Goal: Task Accomplishment & Management: Manage account settings

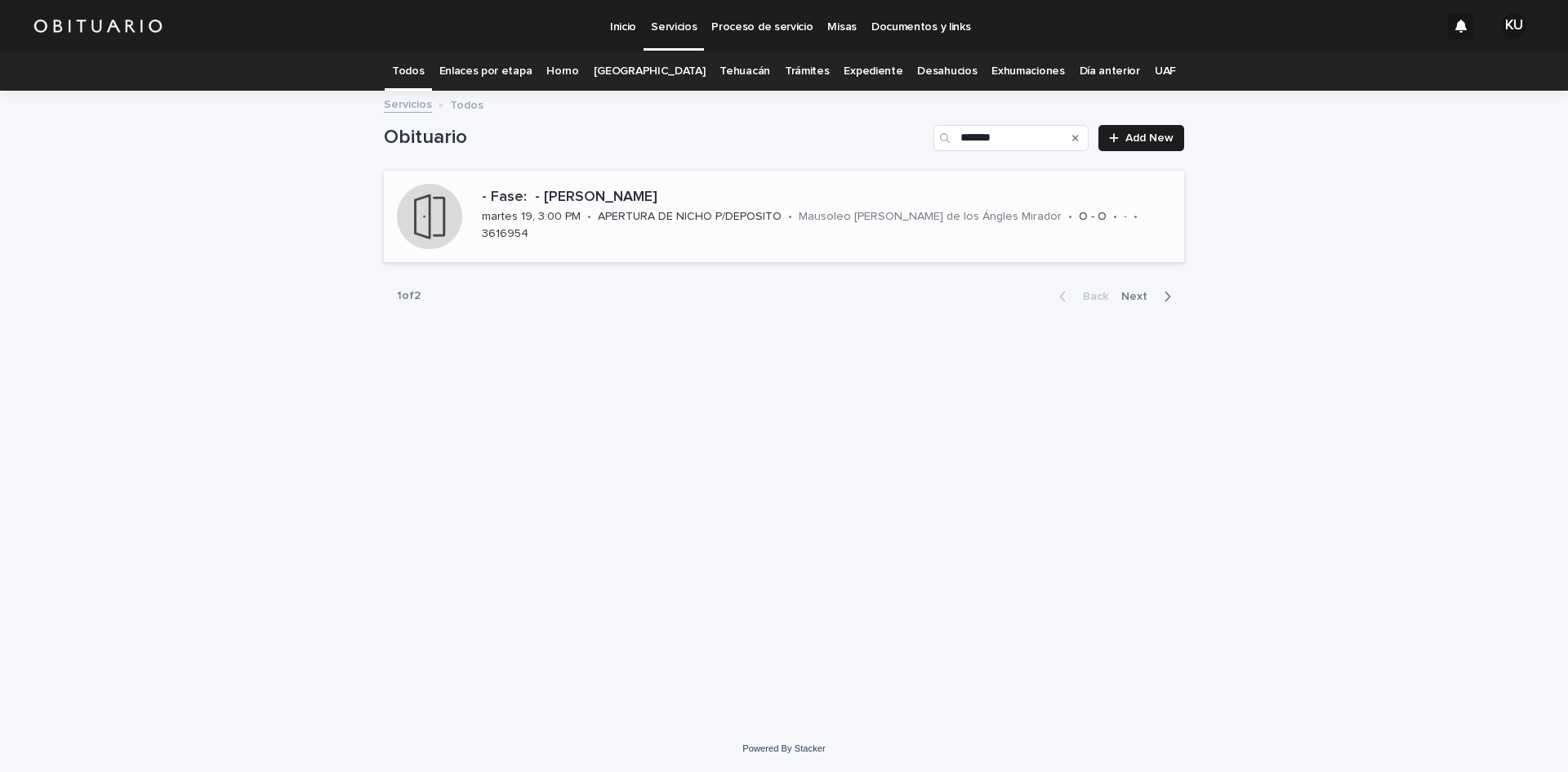
click at [712, 203] on p "- Fase: - [PERSON_NAME]" at bounding box center [830, 198] width 696 height 18
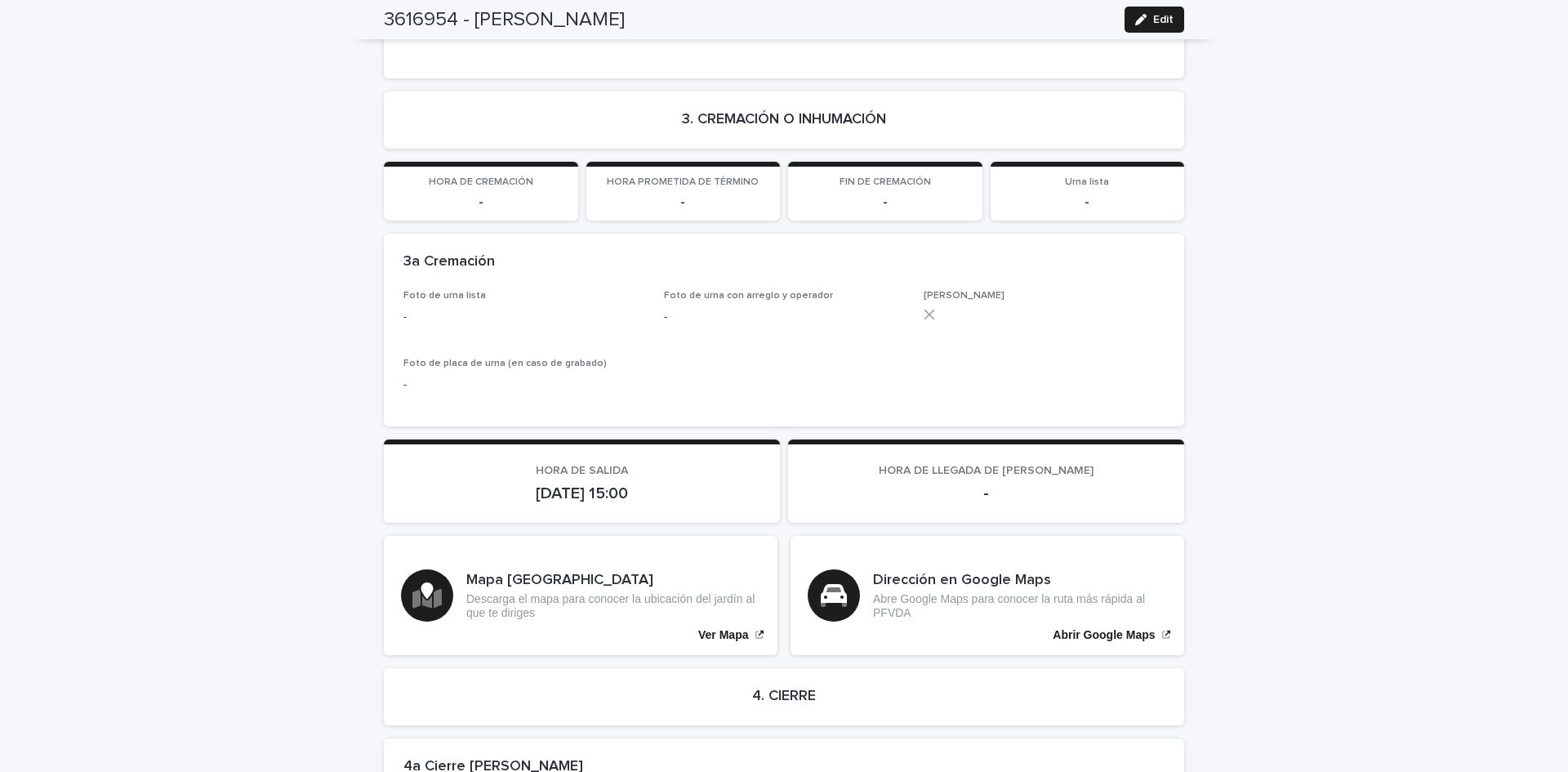
scroll to position [3000, 0]
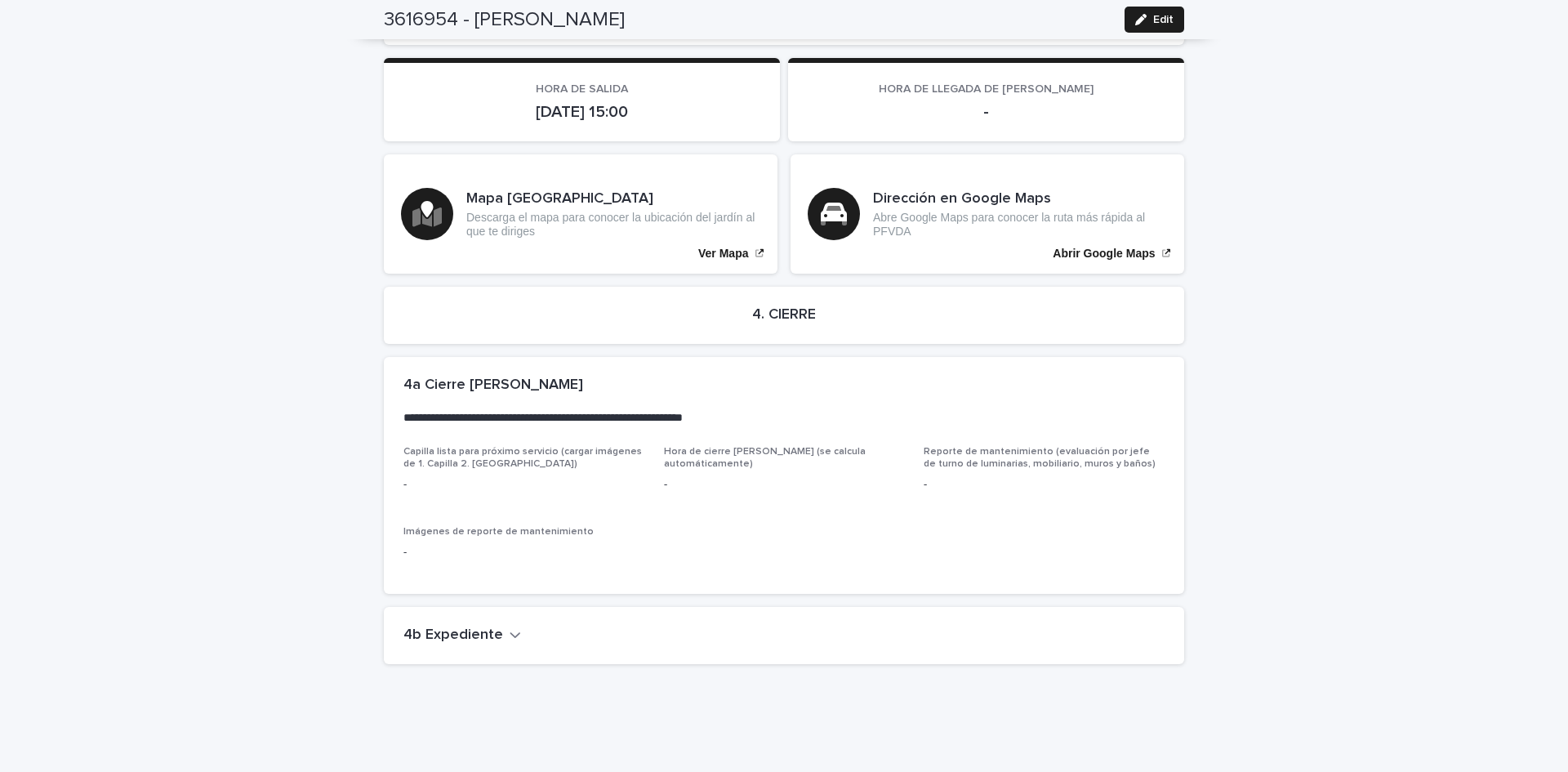
click at [458, 627] on h2 "4b Expediente" at bounding box center [453, 636] width 99 height 18
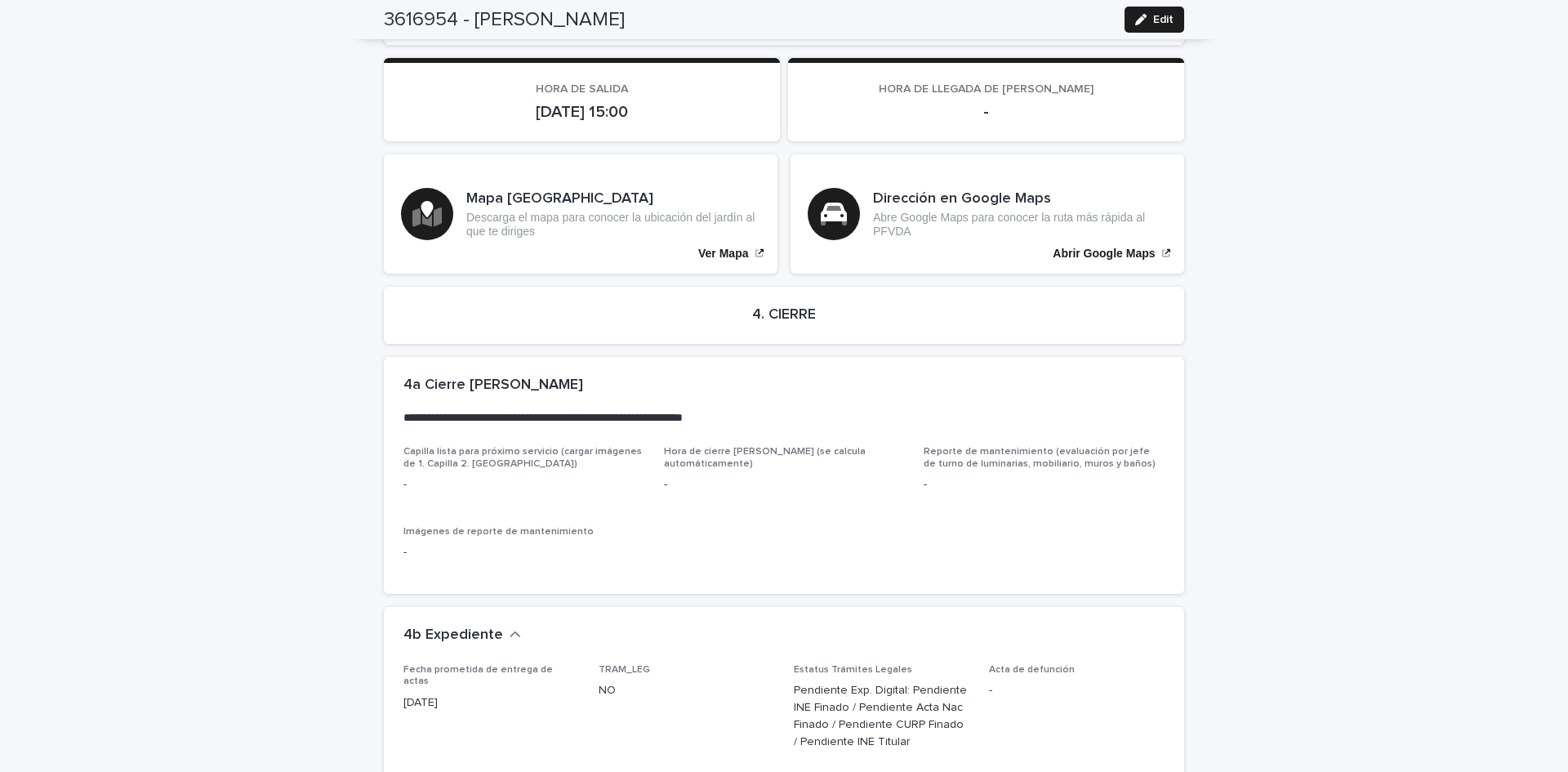
scroll to position [3470, 0]
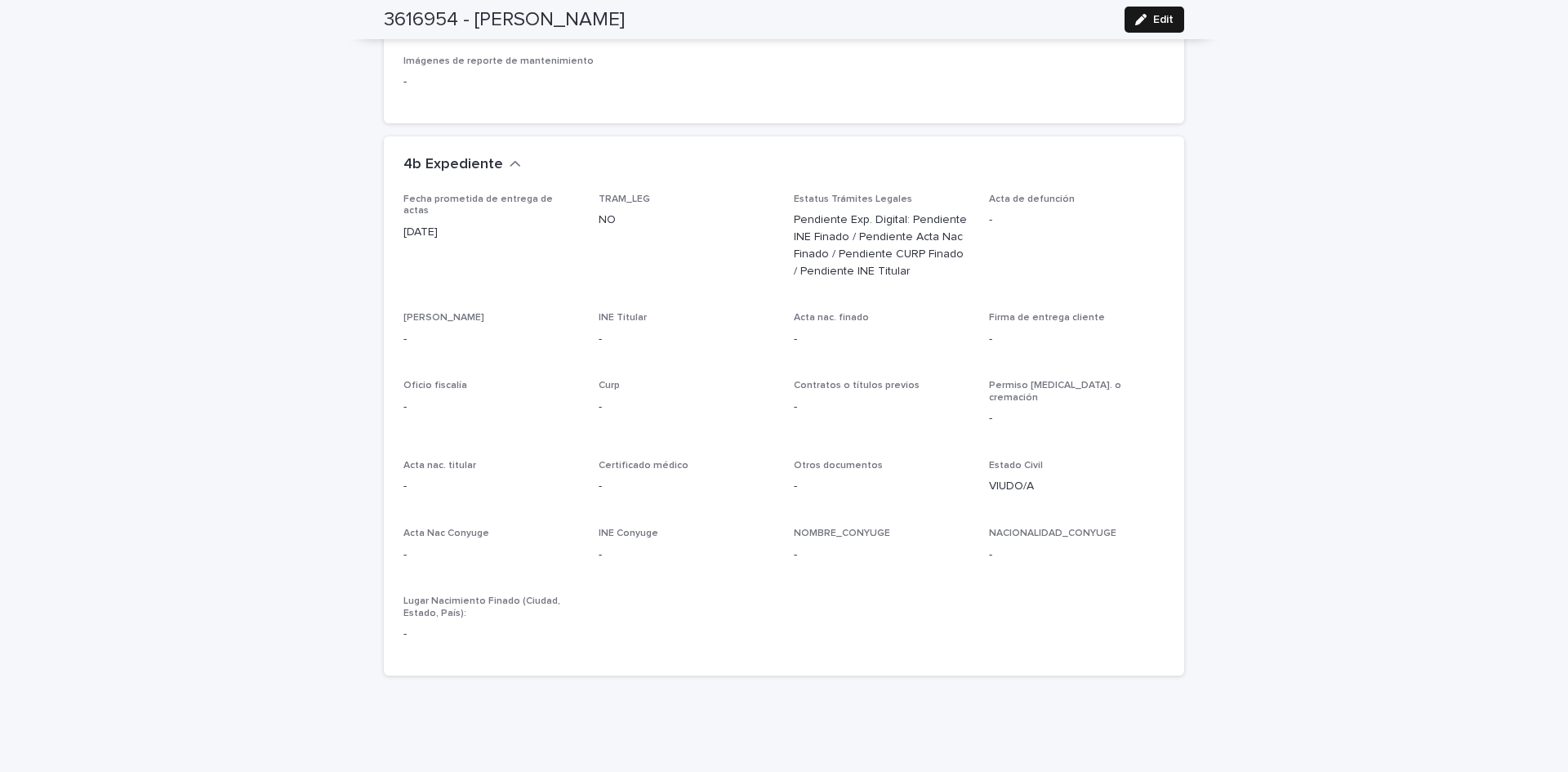
click at [1154, 22] on span "Edit" at bounding box center [1163, 19] width 20 height 12
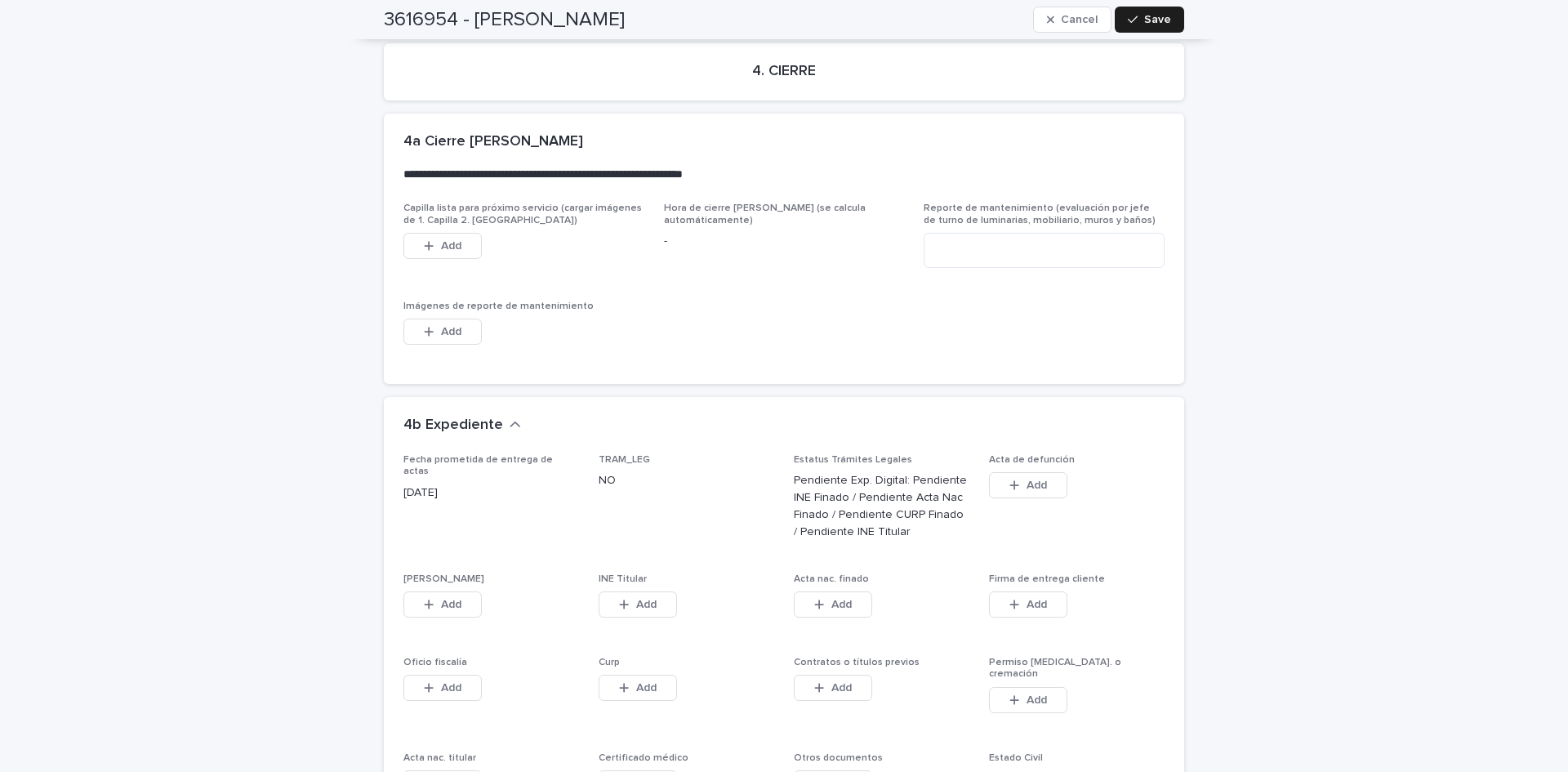
scroll to position [3809, 0]
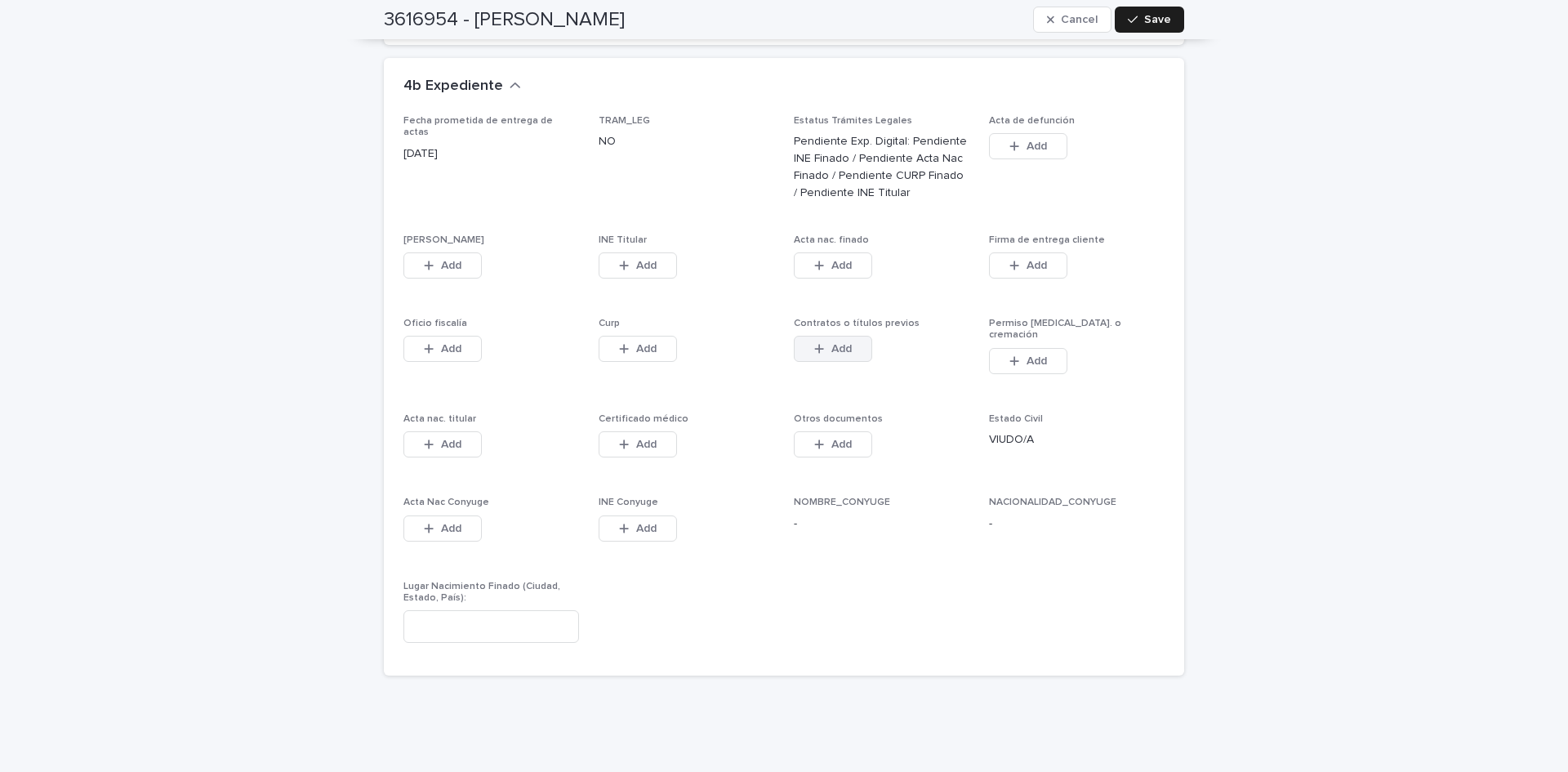
click at [824, 335] on button "Add" at bounding box center [833, 348] width 78 height 26
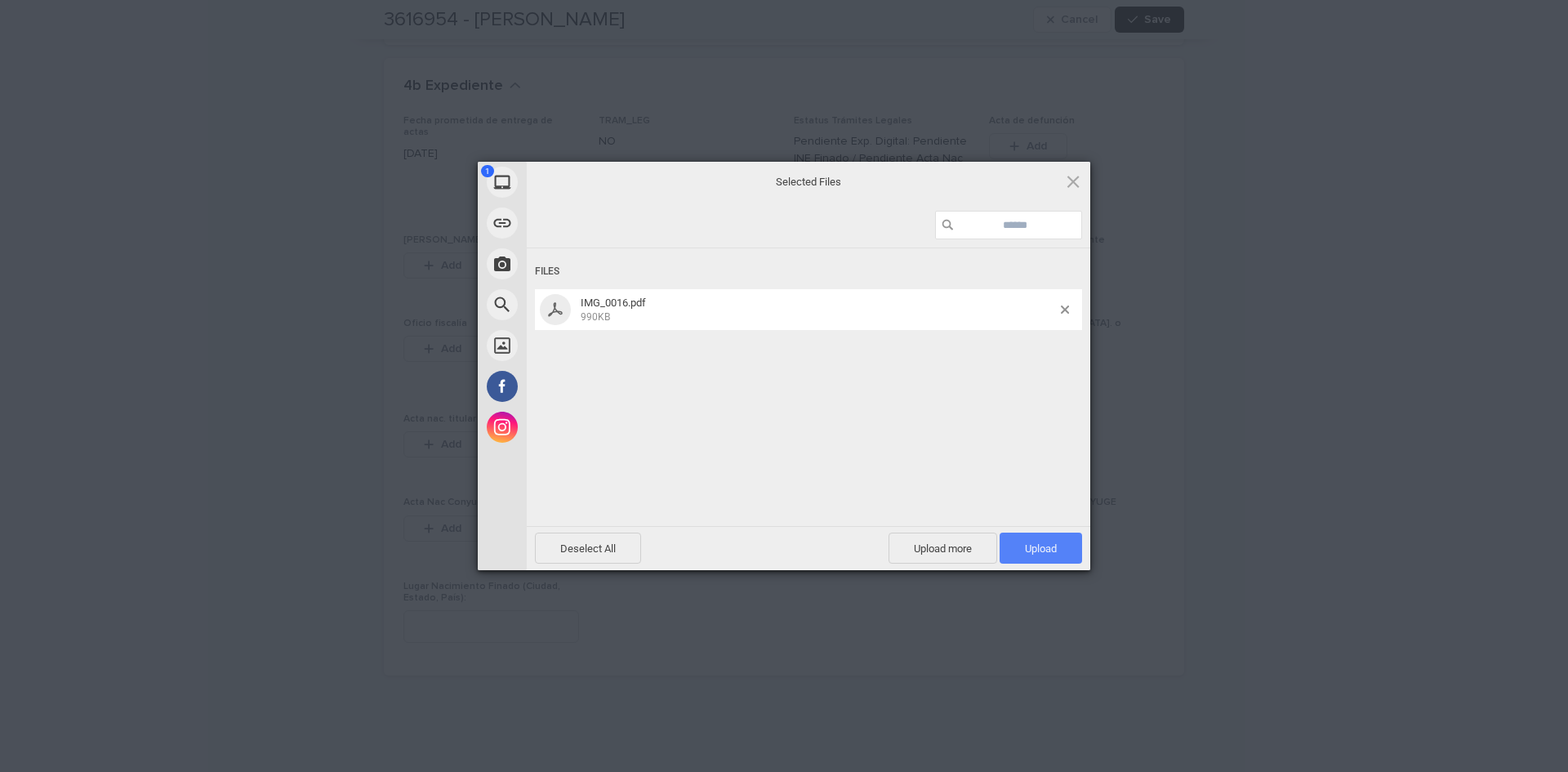
click at [1044, 553] on span "Upload 1" at bounding box center [1040, 548] width 32 height 12
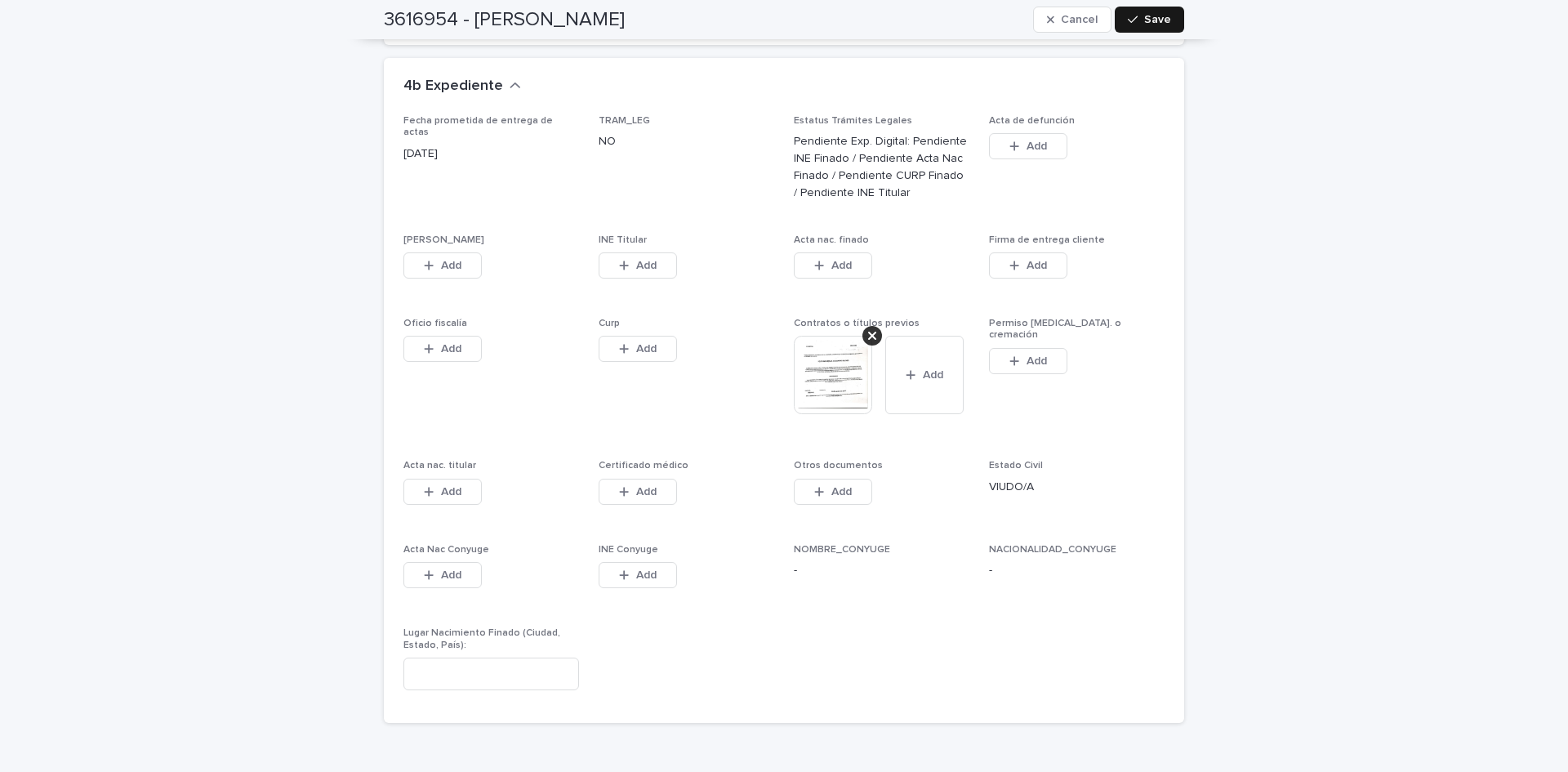
click at [1144, 22] on span "Save" at bounding box center [1158, 19] width 27 height 12
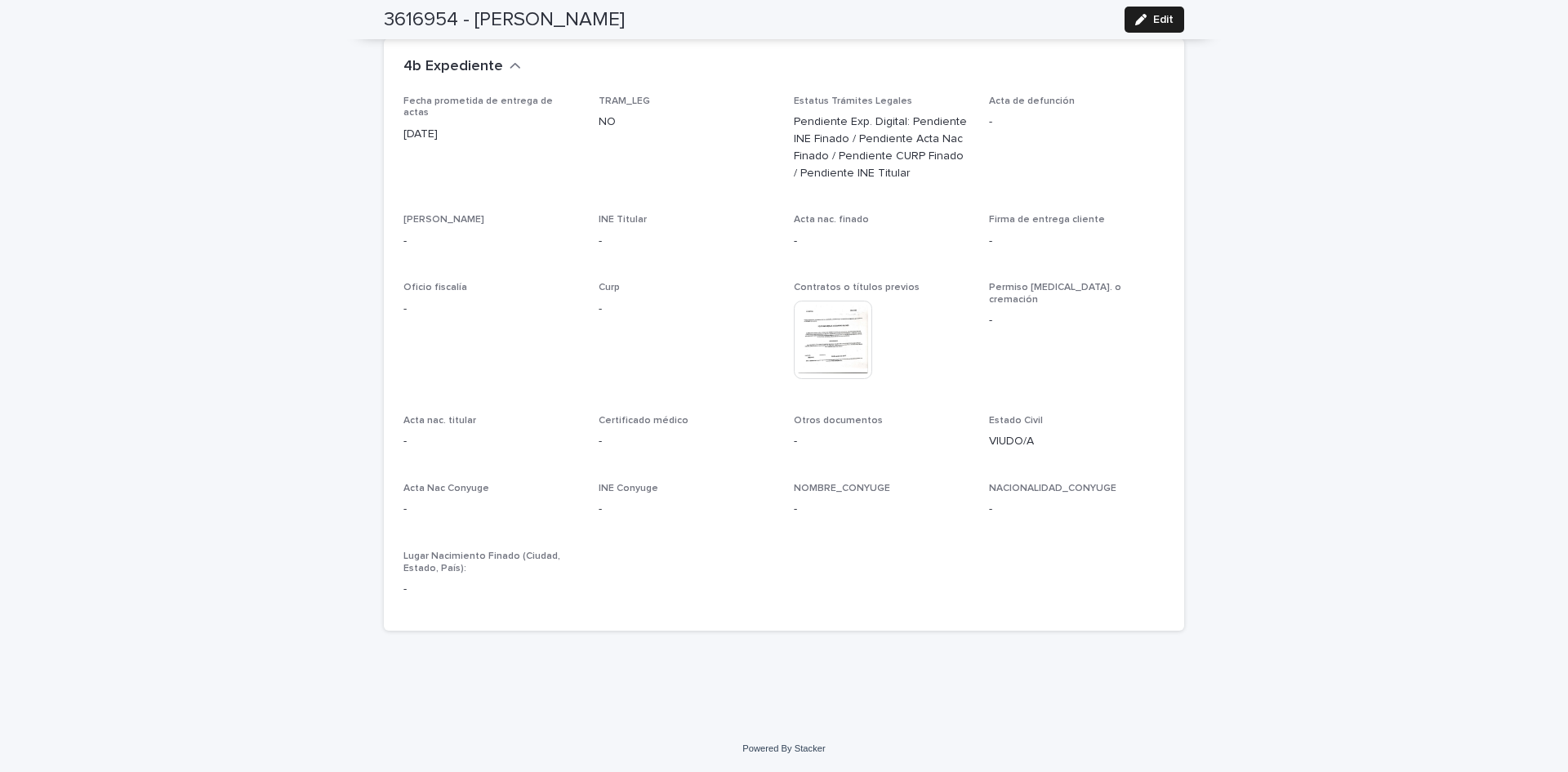
scroll to position [3535, 0]
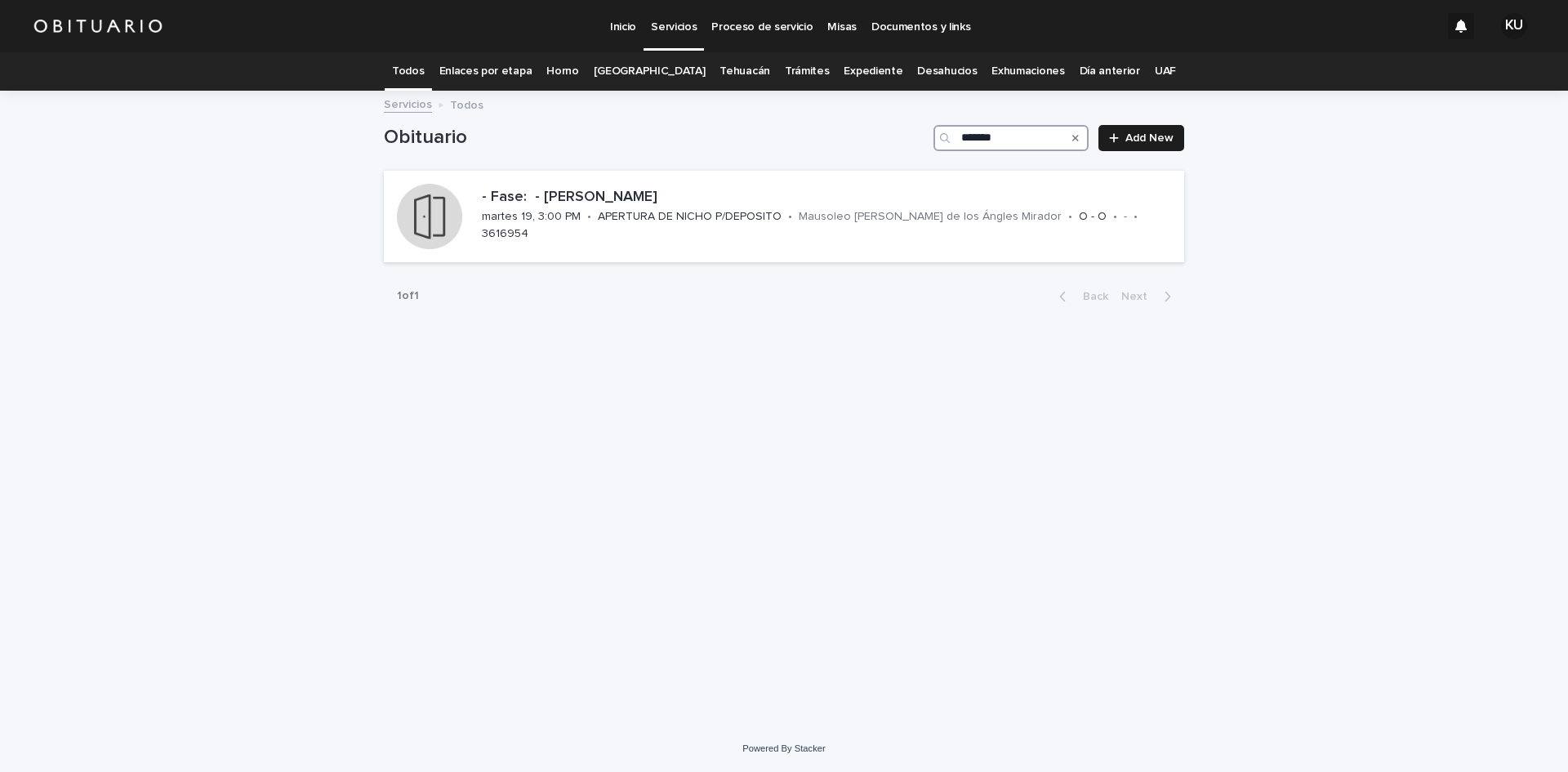
click at [1009, 135] on input "*******" at bounding box center [1011, 138] width 155 height 26
type input "*******"
click at [769, 207] on p "- Fase: - [PERSON_NAME] Y [PERSON_NAME] [PERSON_NAME]" at bounding box center [830, 198] width 696 height 18
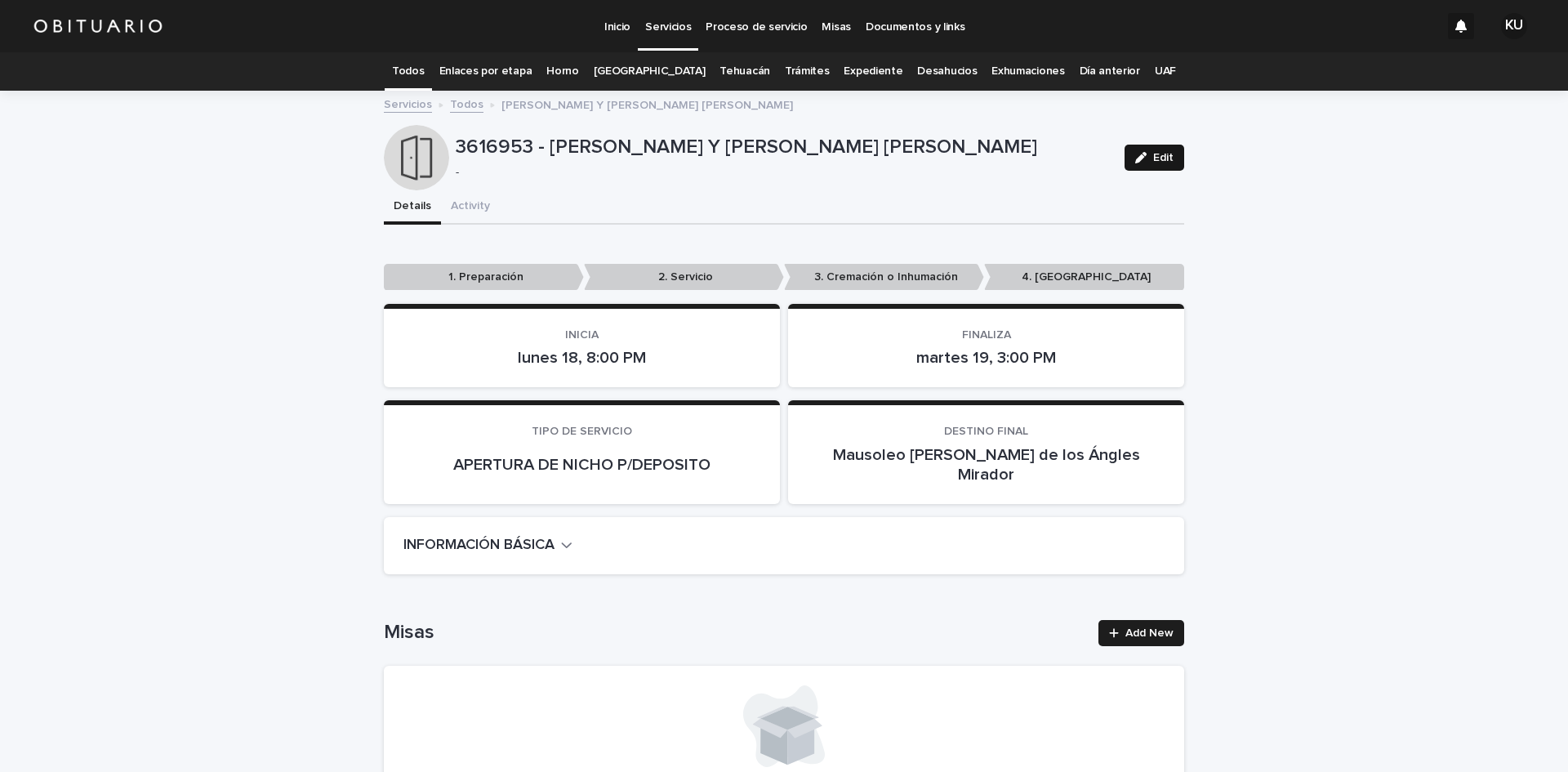
click at [1154, 165] on button "Edit" at bounding box center [1153, 158] width 59 height 26
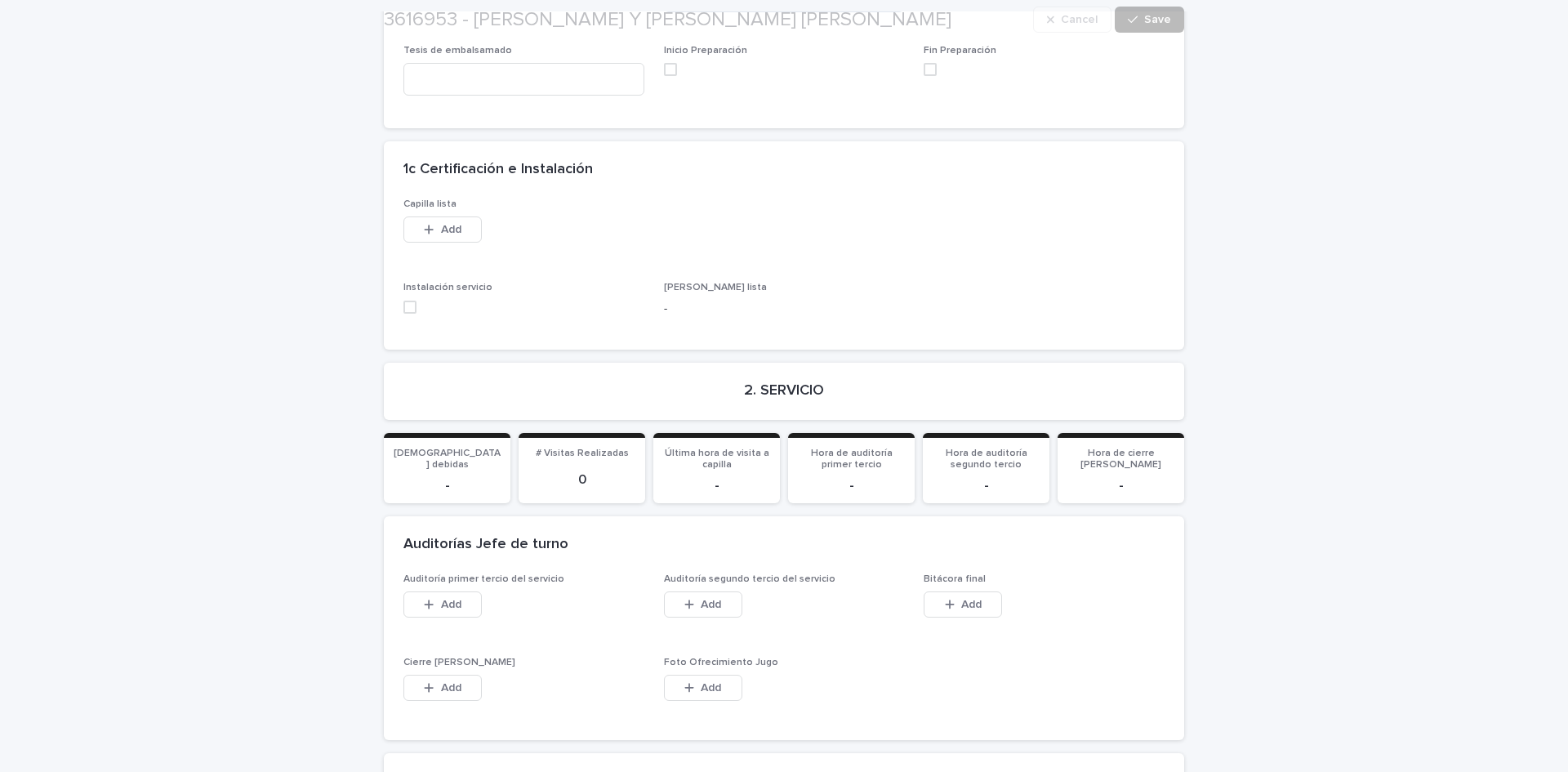
scroll to position [3260, 0]
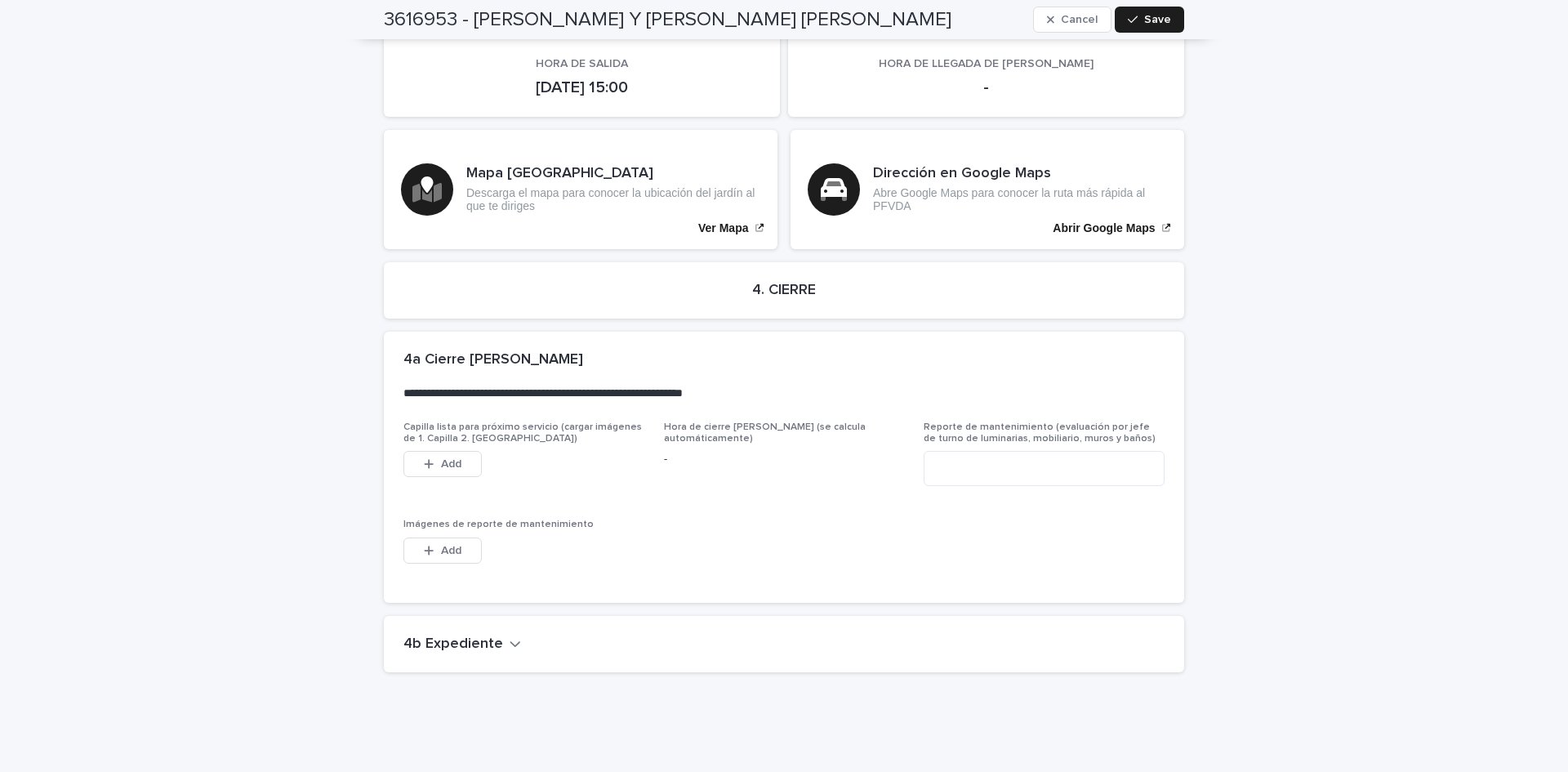
click at [487, 635] on h2 "4b Expediente" at bounding box center [453, 644] width 99 height 18
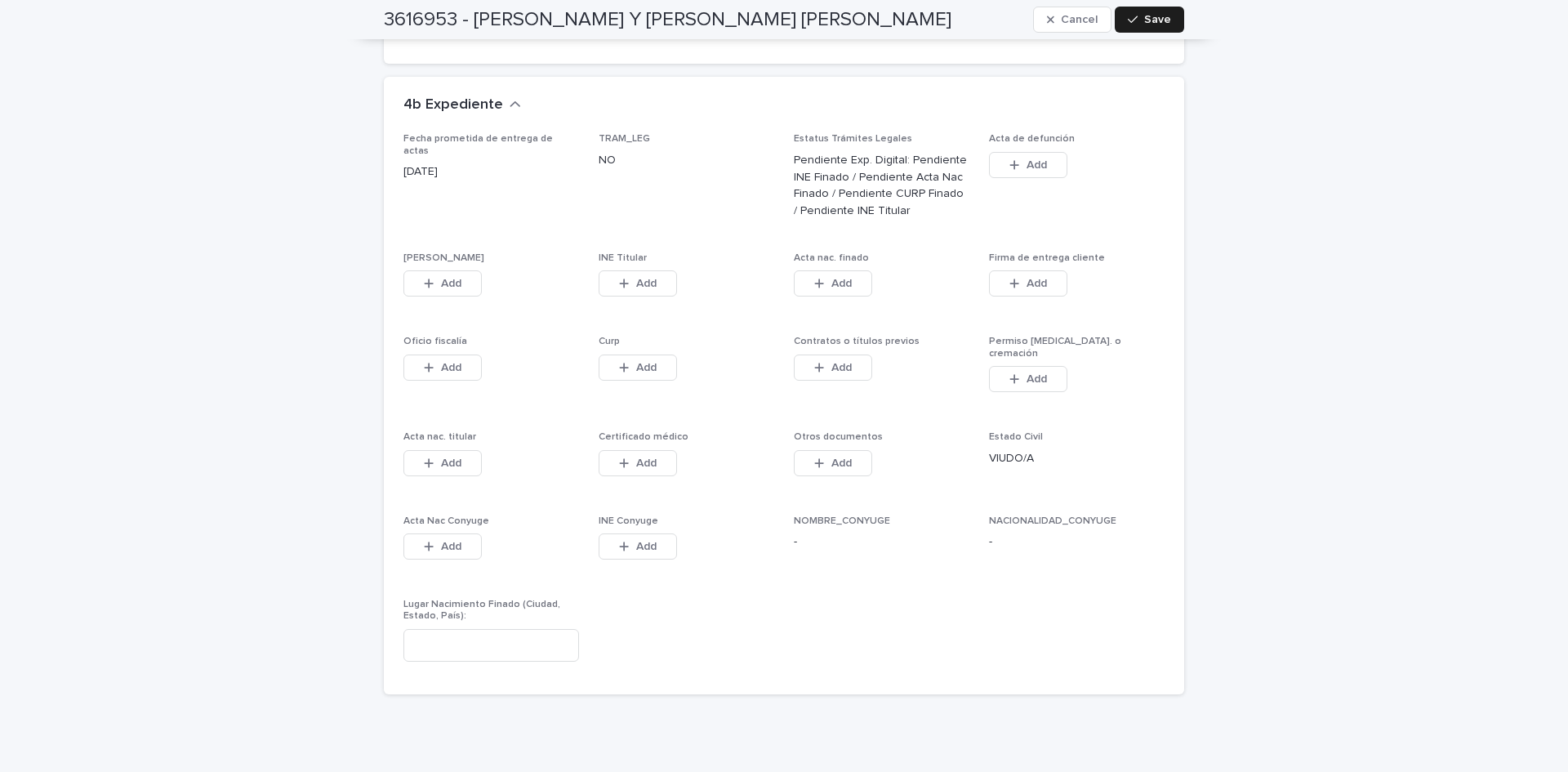
scroll to position [3809, 0]
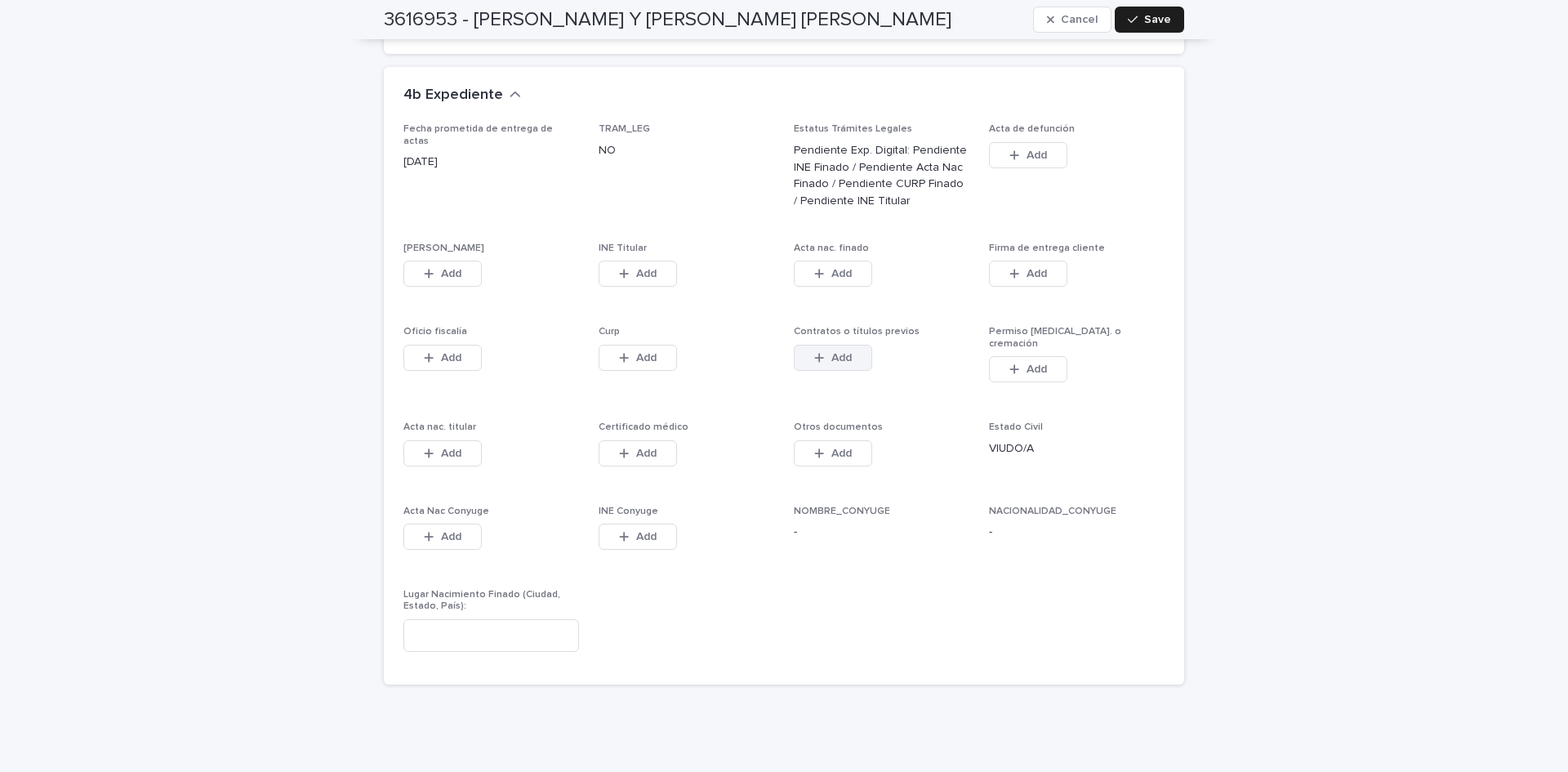
click at [820, 352] on div "button" at bounding box center [823, 357] width 16 height 12
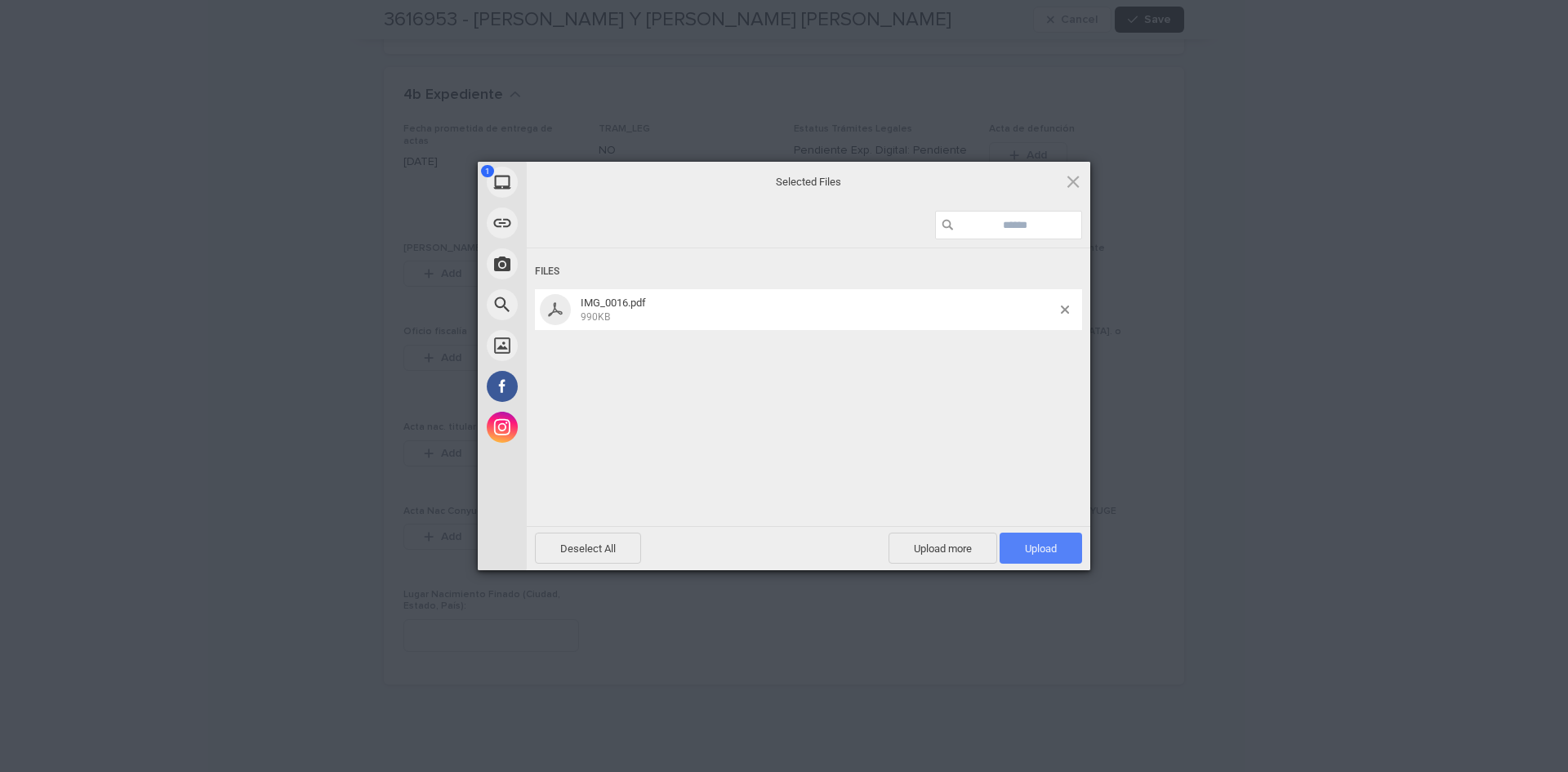
click at [1015, 543] on span "Upload 1" at bounding box center [1040, 548] width 83 height 31
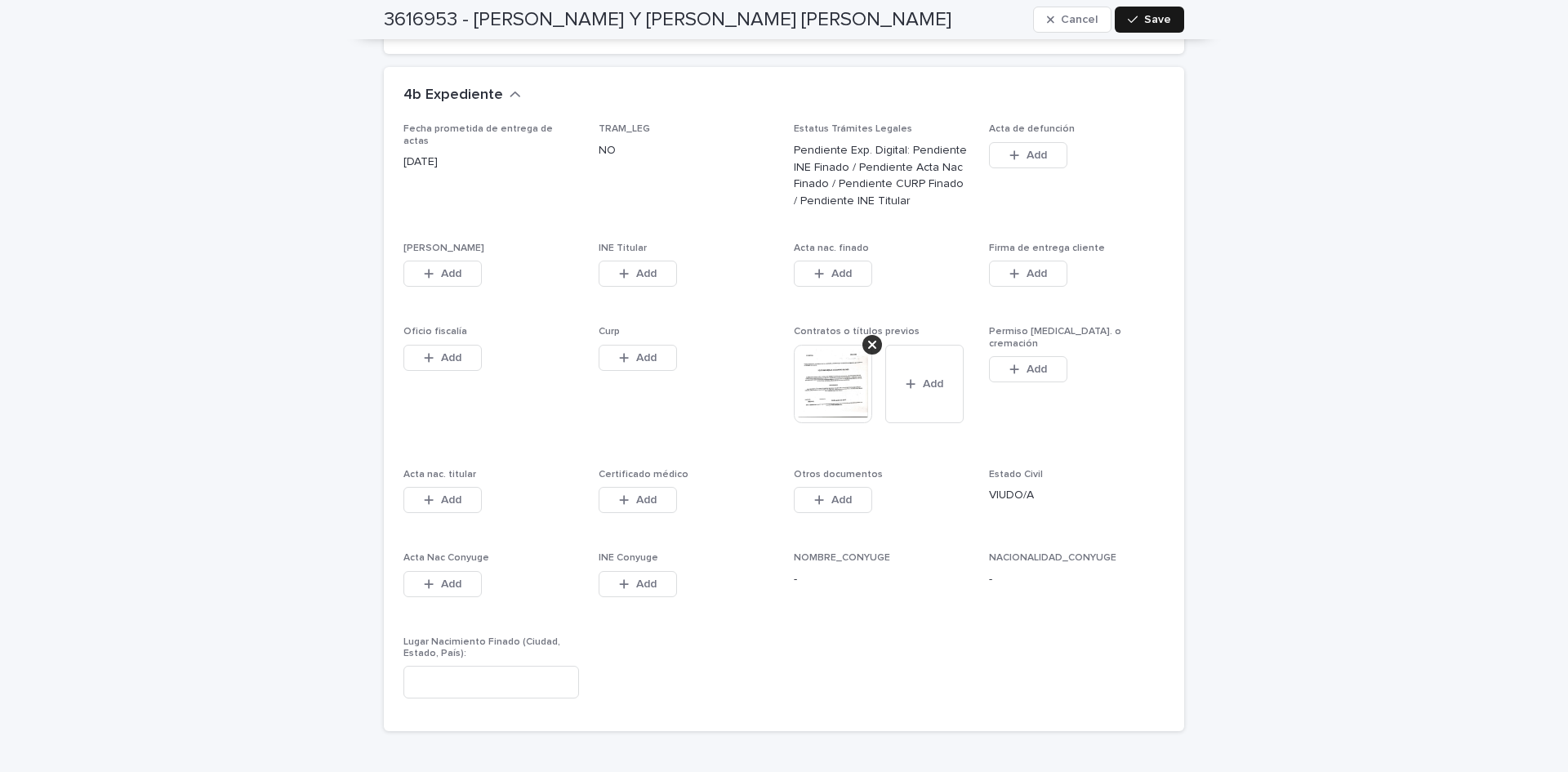
click at [1153, 17] on span "Save" at bounding box center [1158, 19] width 27 height 12
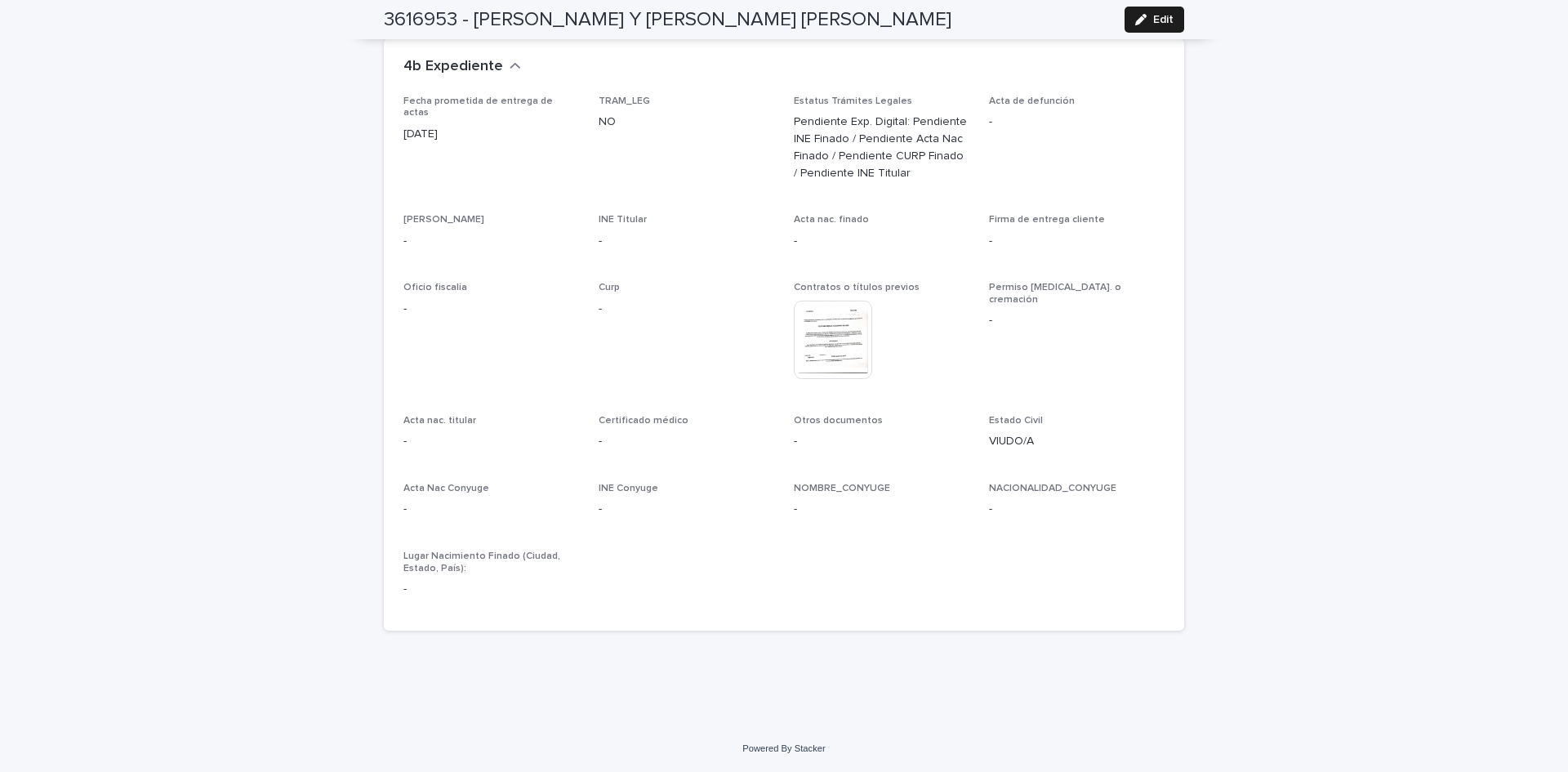
scroll to position [3535, 0]
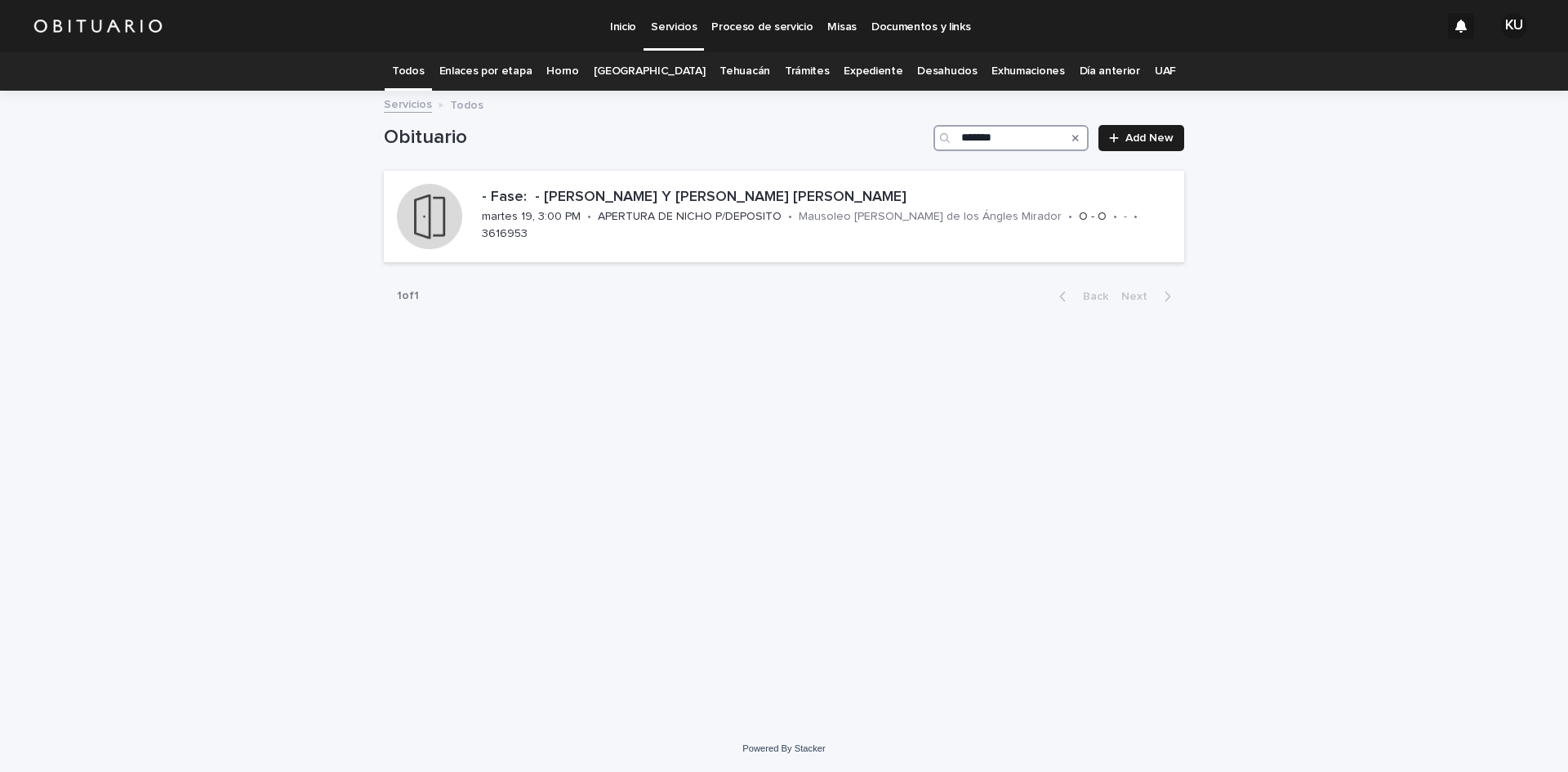
drag, startPoint x: 1015, startPoint y: 135, endPoint x: 927, endPoint y: 136, distance: 88.0
click at [927, 136] on div "Obituario ******* Add New" at bounding box center [784, 138] width 800 height 26
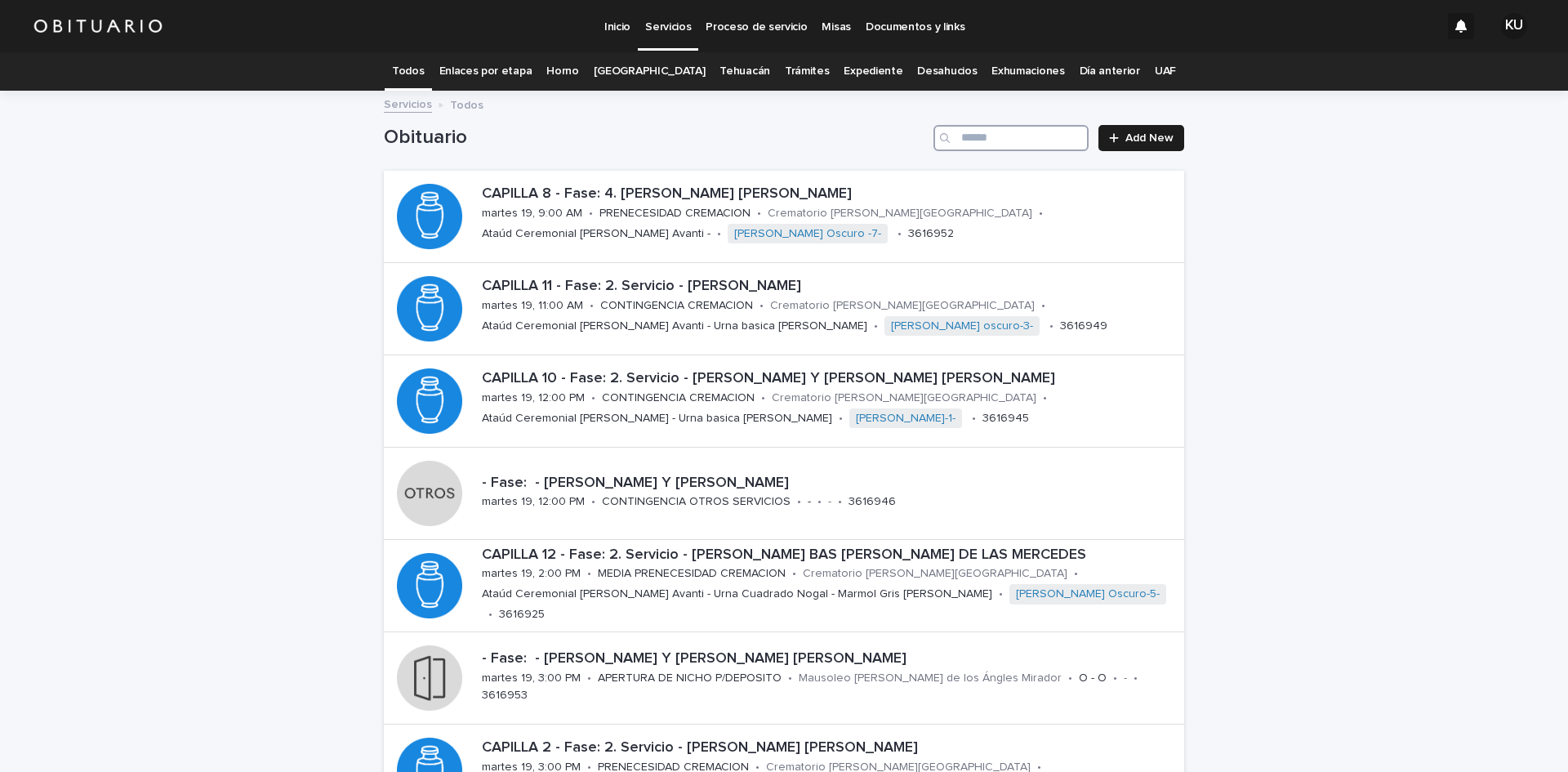
scroll to position [497, 0]
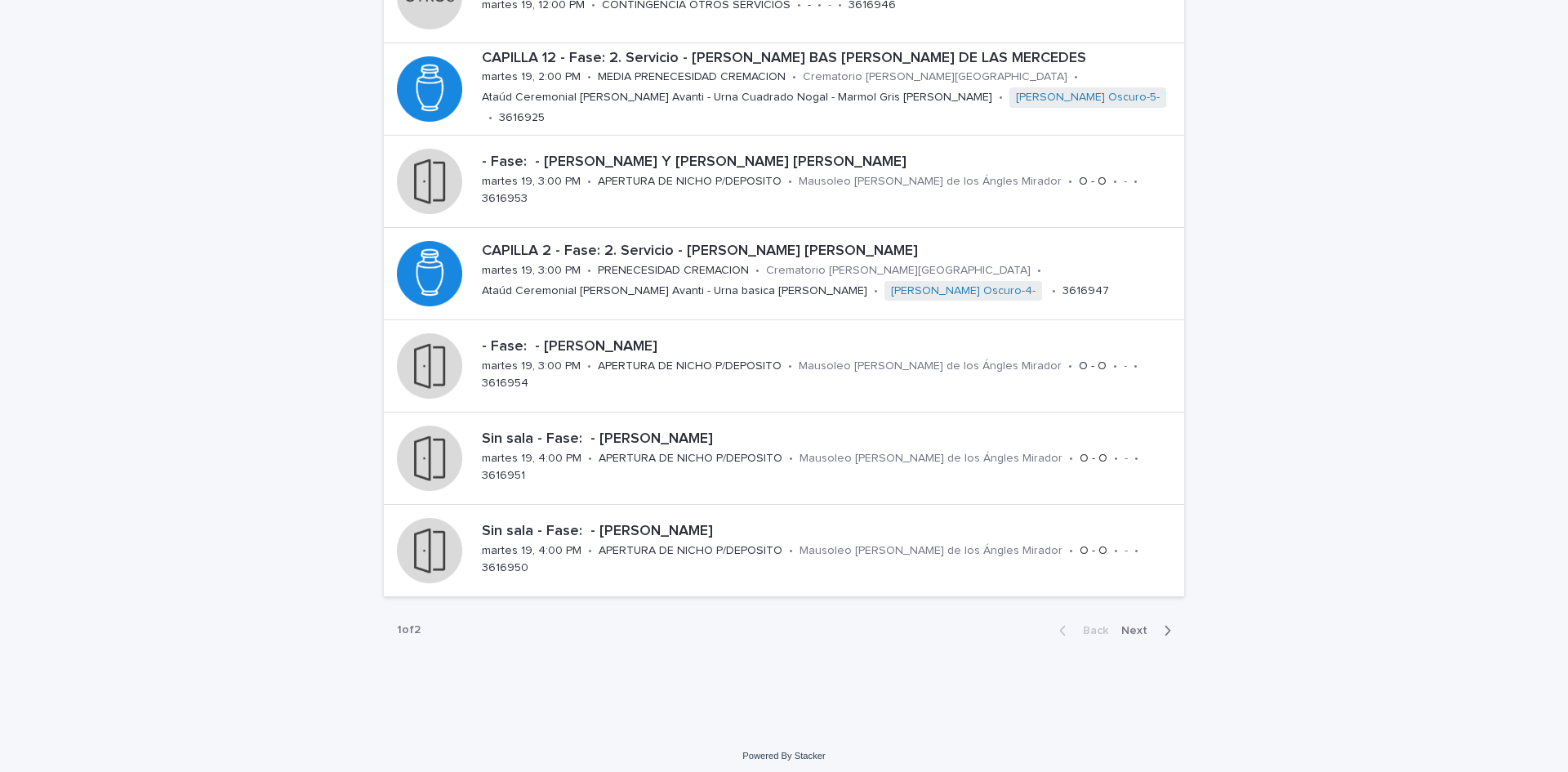
drag, startPoint x: 1567, startPoint y: 250, endPoint x: 1545, endPoint y: 144, distance: 108.3
click at [1545, 144] on div "Loading... Saving… Loading... Saving… Obituario Add New CAPILLA 8 - Fase: 4. [P…" at bounding box center [784, 164] width 1568 height 1137
click at [1123, 633] on span "Next" at bounding box center [1139, 631] width 36 height 12
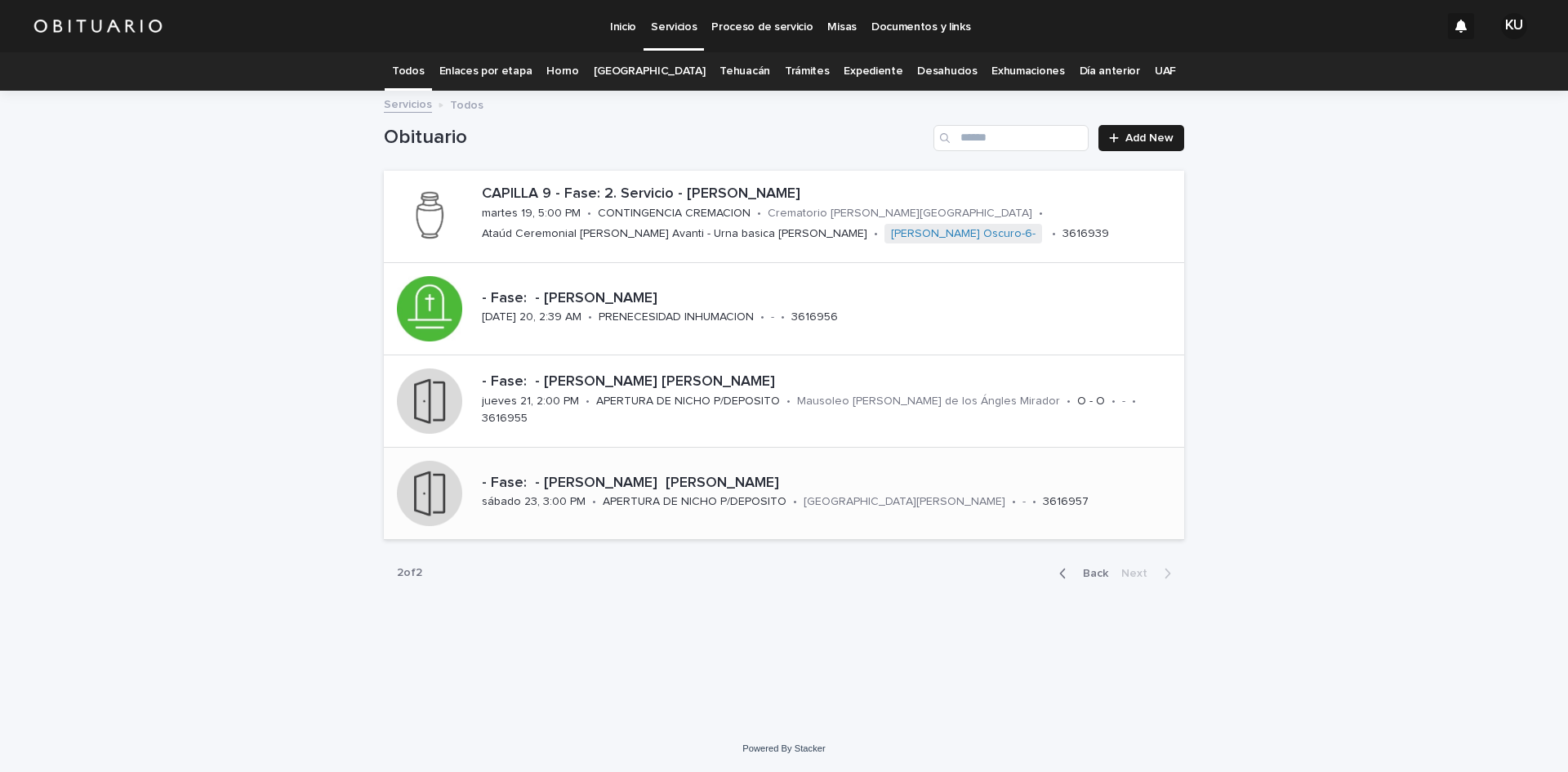
click at [780, 475] on p "- Fase: - [PERSON_NAME] [PERSON_NAME]" at bounding box center [830, 484] width 696 height 18
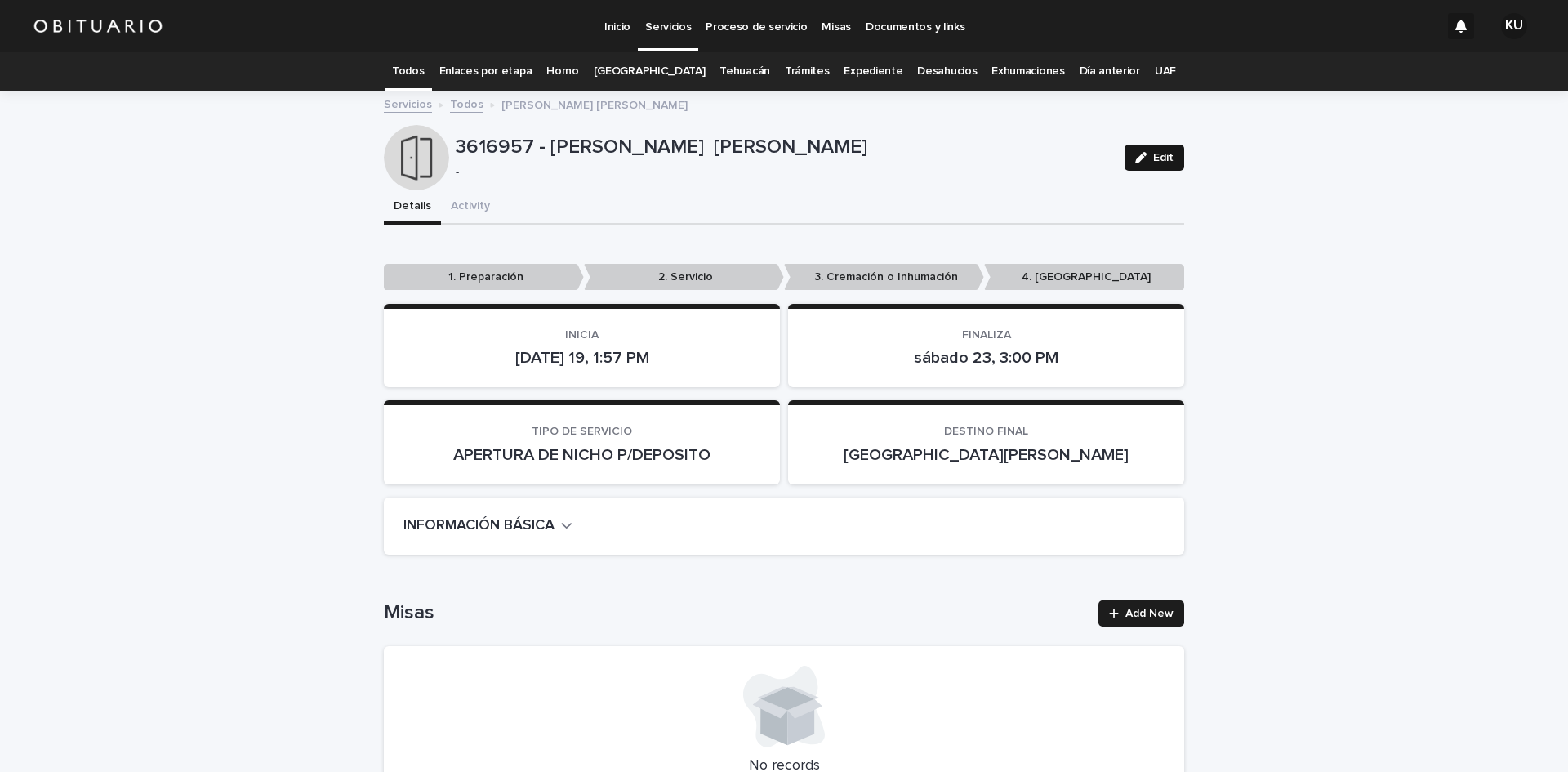
click at [1140, 166] on button "Edit" at bounding box center [1153, 158] width 59 height 26
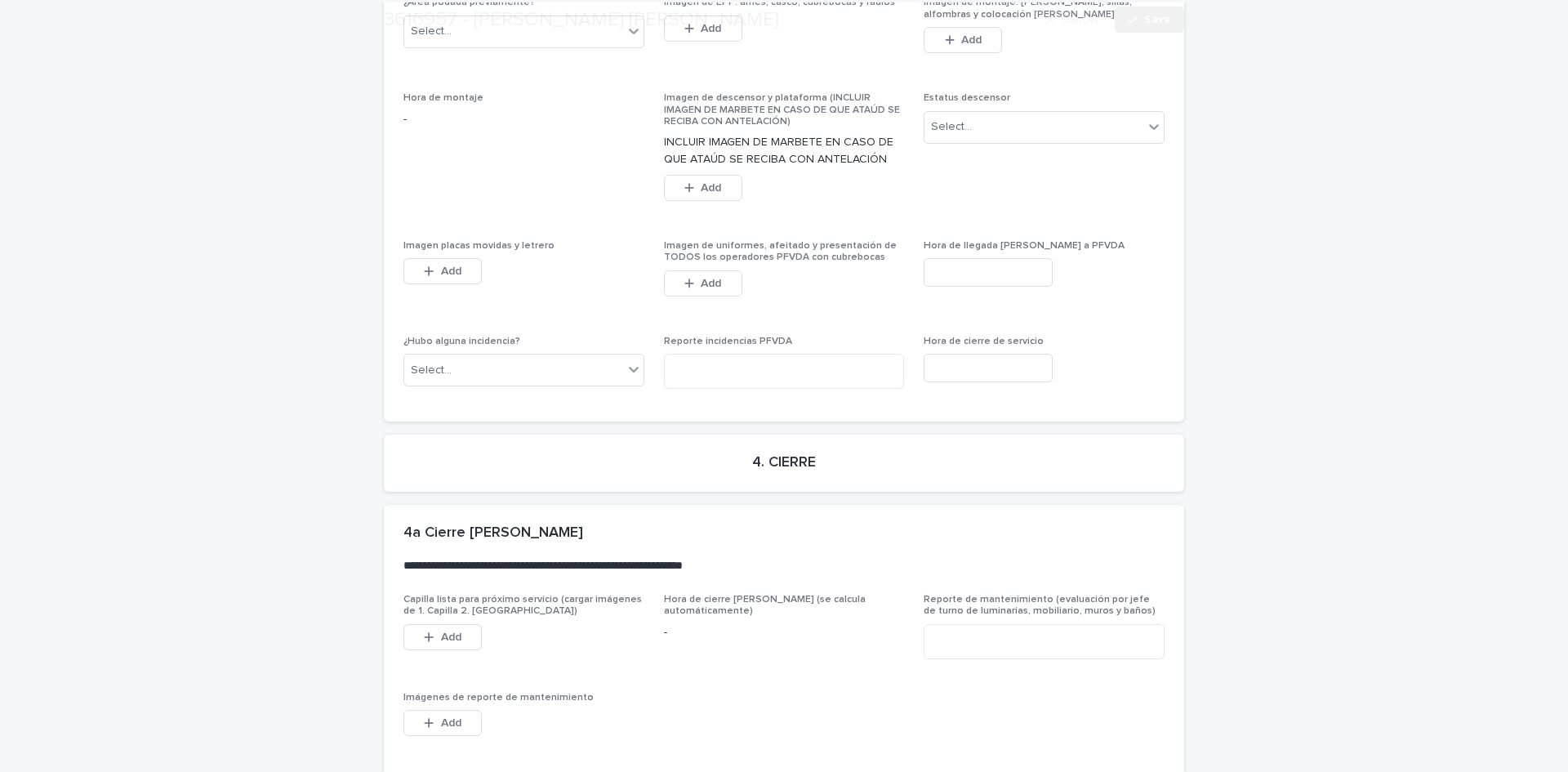
scroll to position [3906, 0]
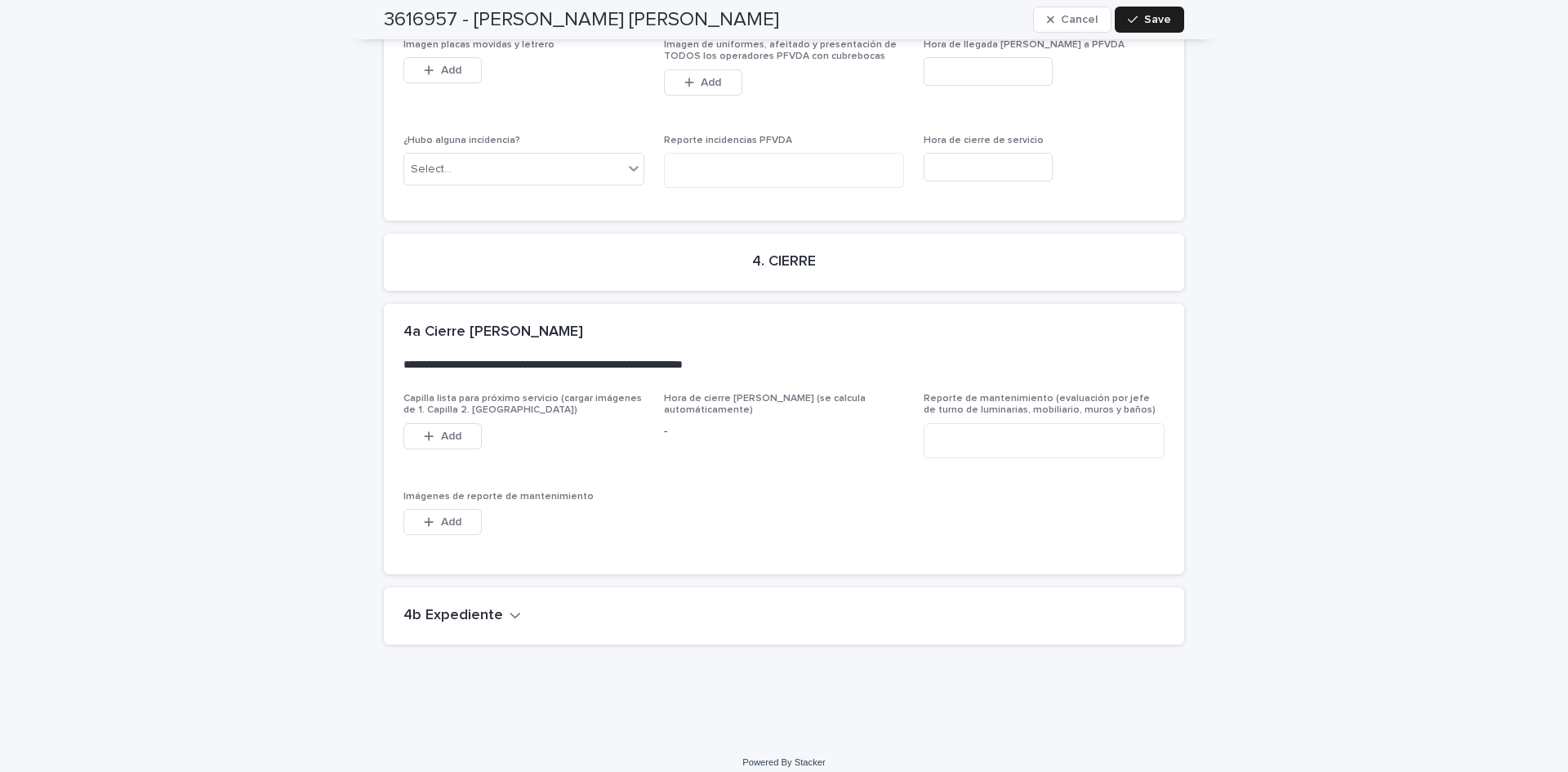
click at [463, 607] on h2 "4b Expediente" at bounding box center [453, 616] width 99 height 18
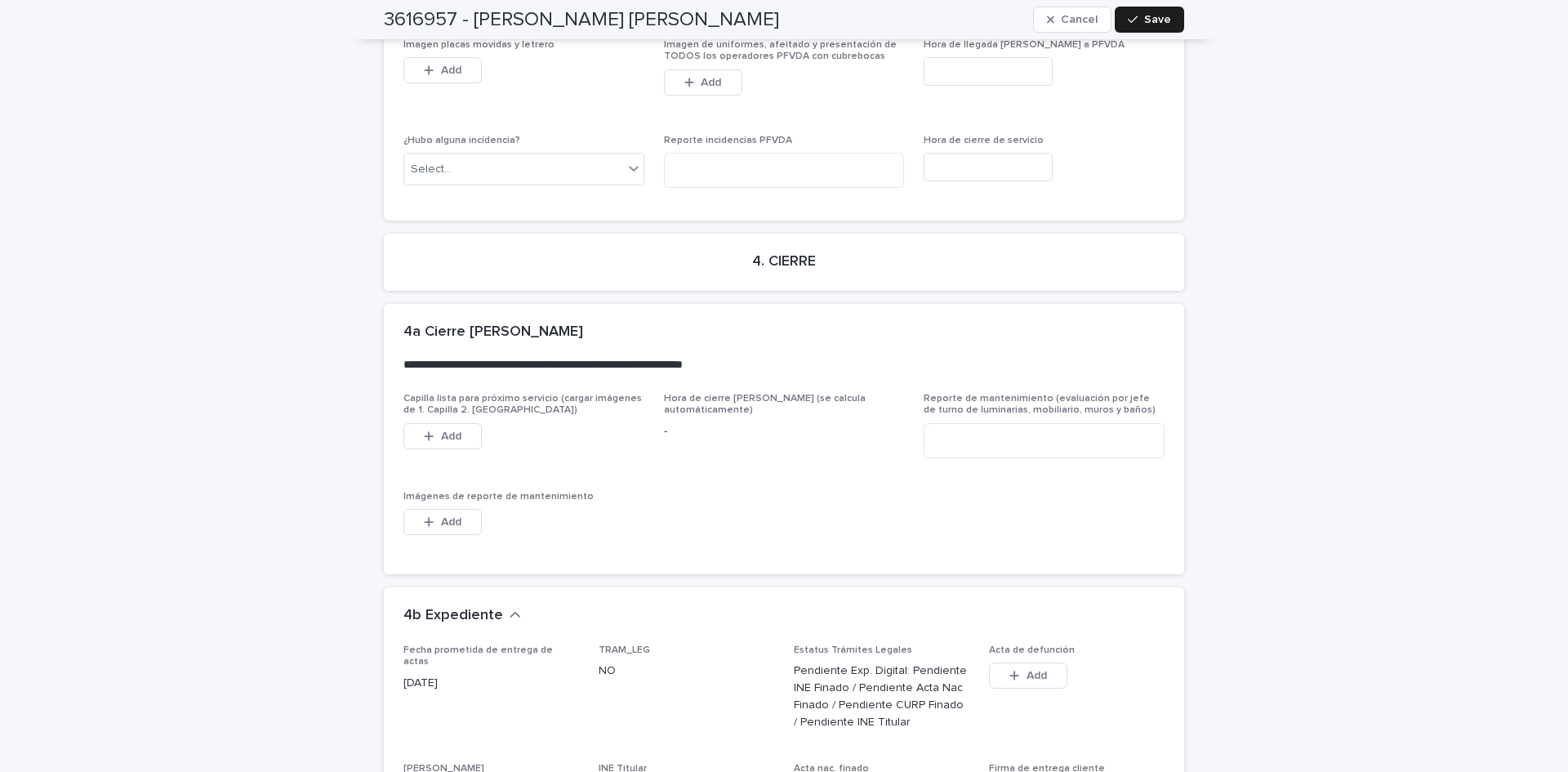
scroll to position [4455, 0]
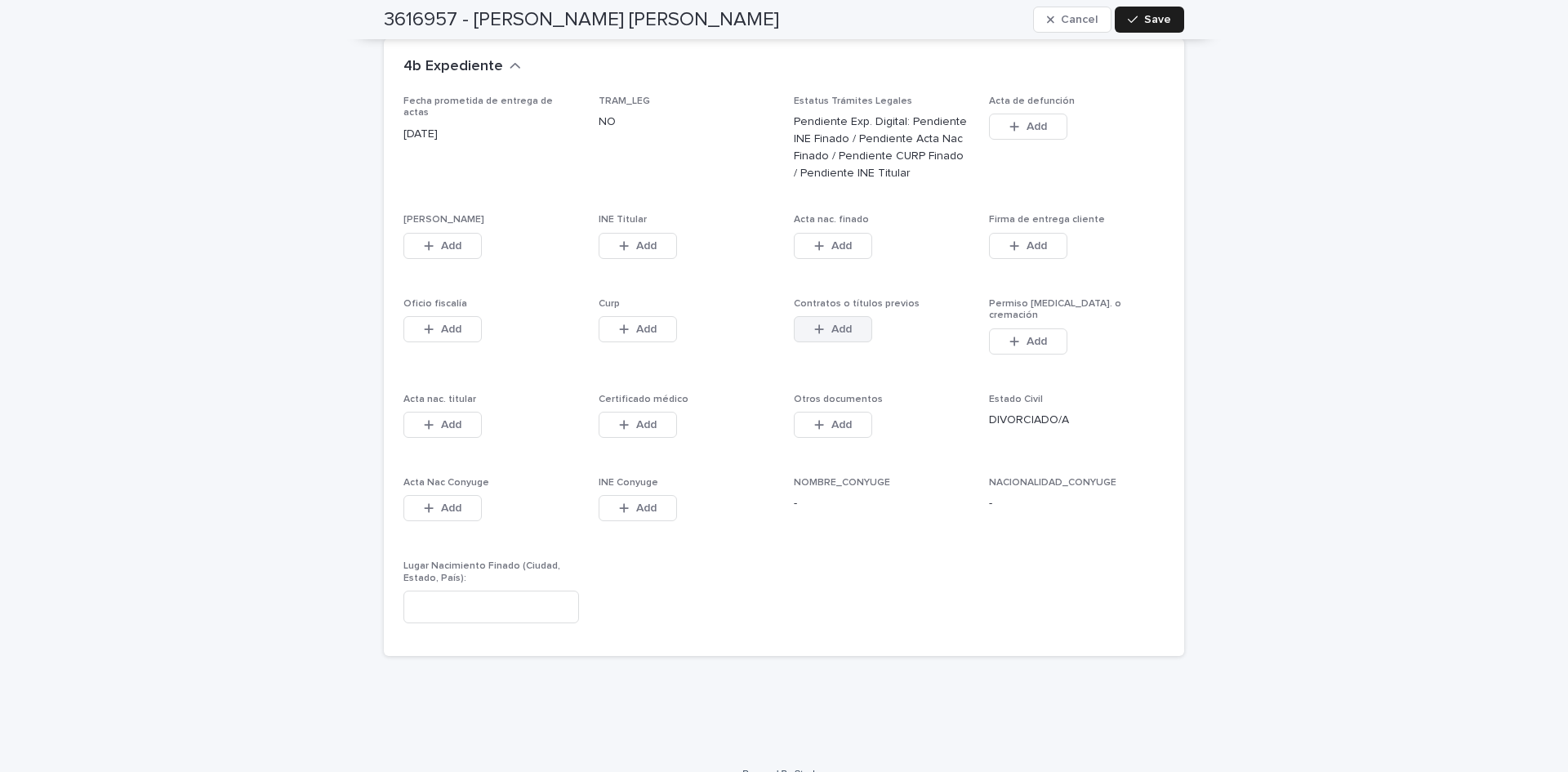
click at [845, 324] on span "Add" at bounding box center [842, 329] width 20 height 12
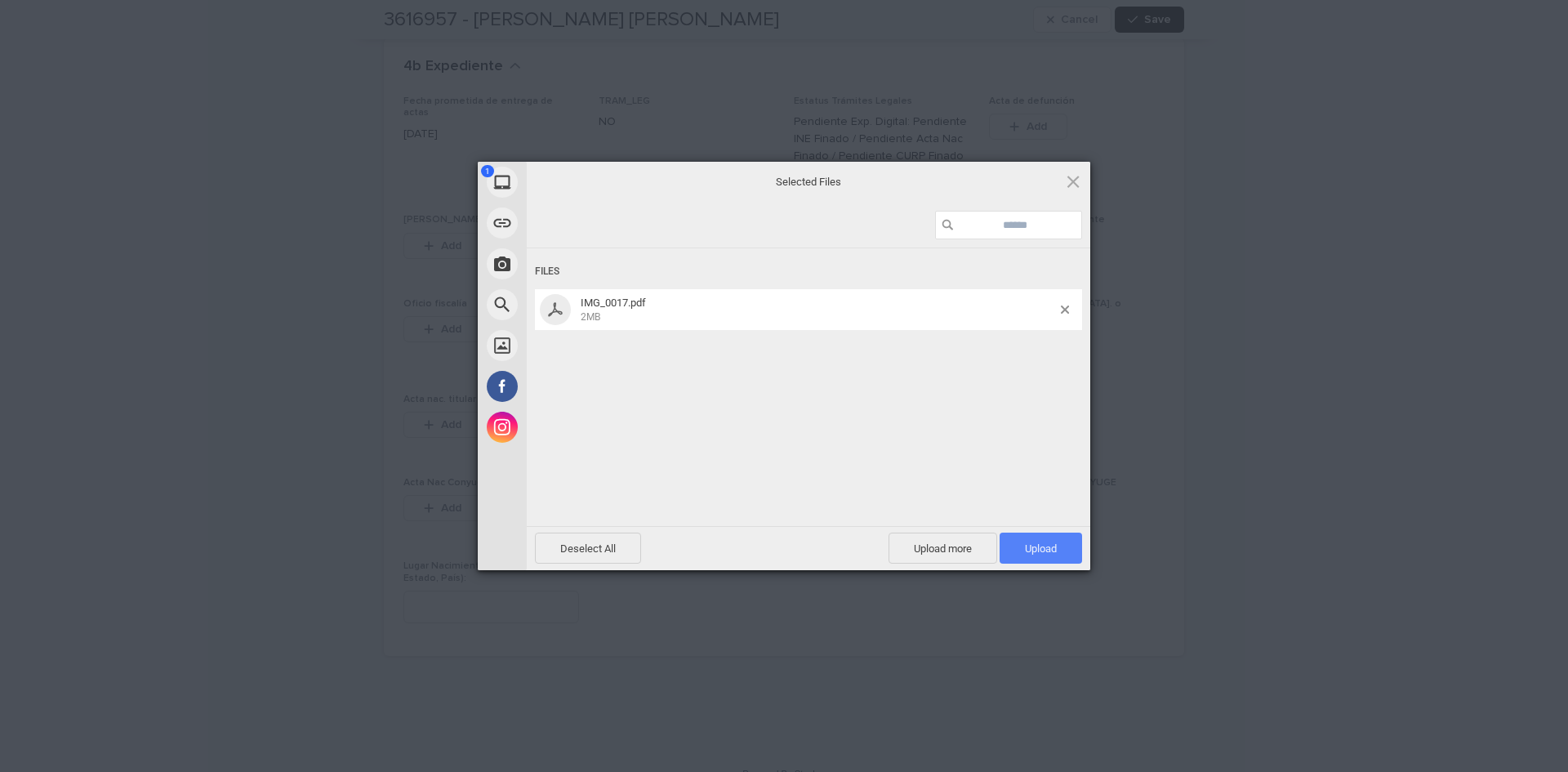
click at [1042, 545] on span "Upload 1" at bounding box center [1040, 548] width 32 height 12
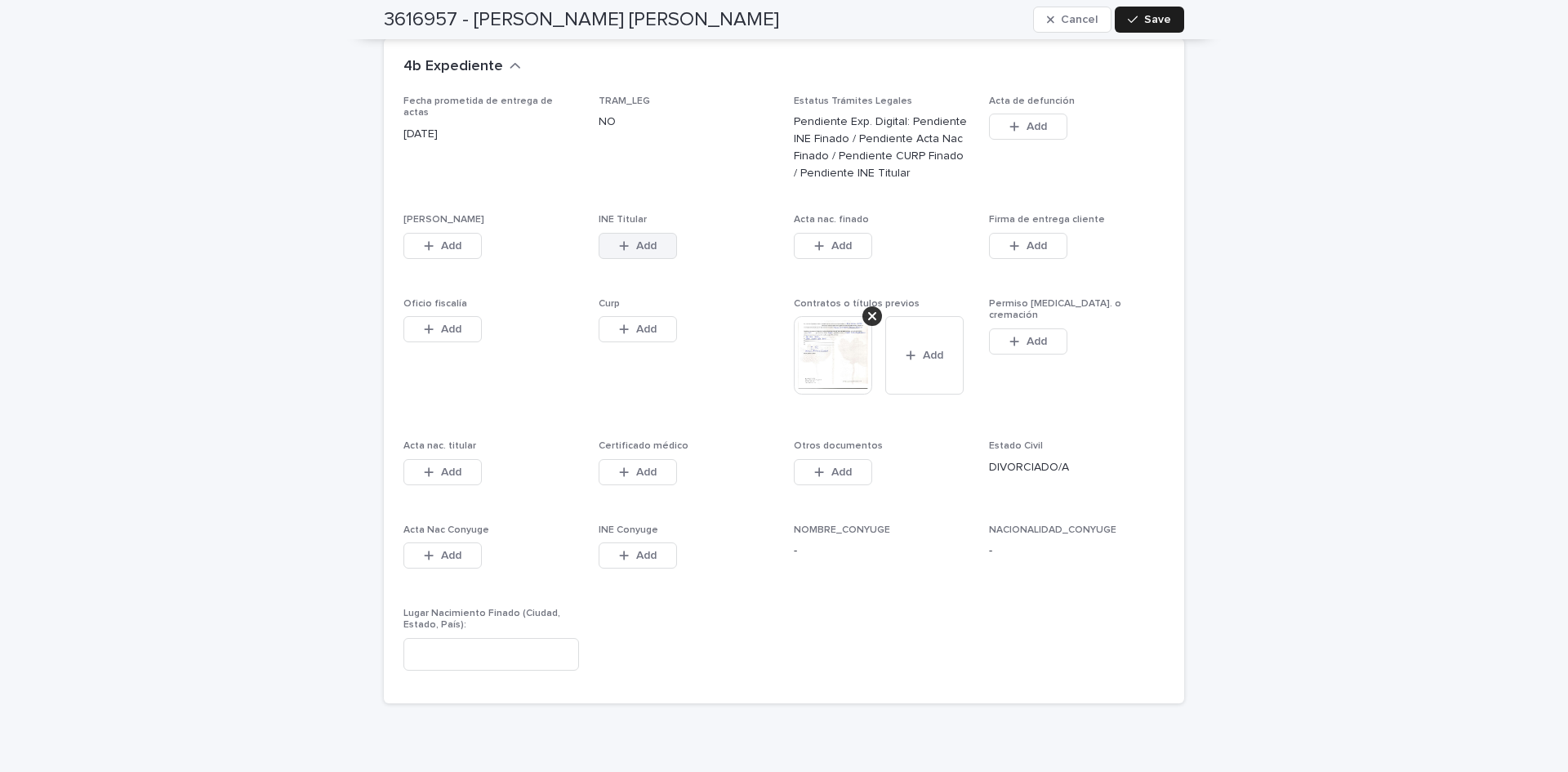
click at [644, 241] on span "Add" at bounding box center [646, 246] width 20 height 12
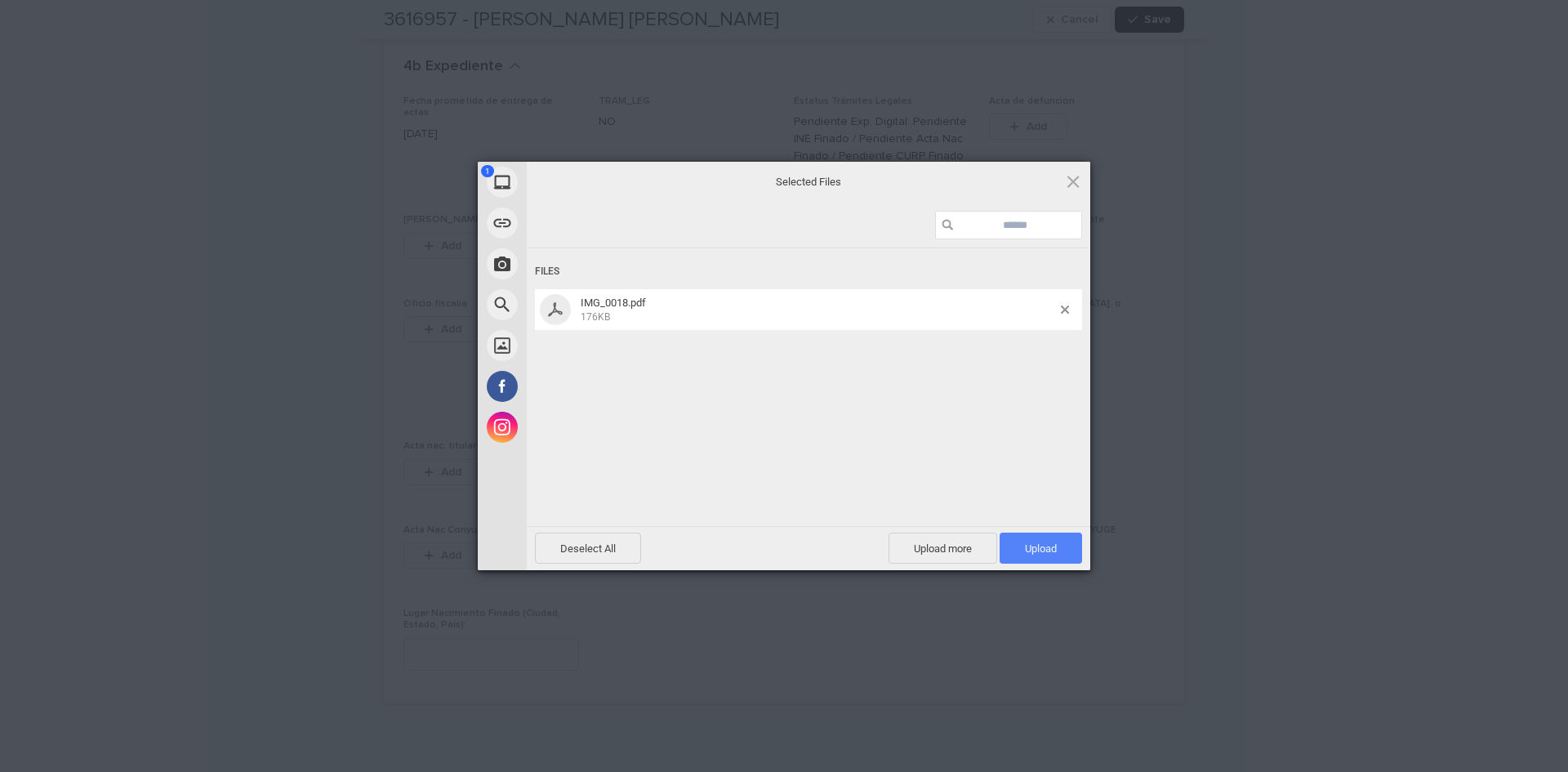
click at [1041, 536] on span "Upload 1" at bounding box center [1040, 548] width 83 height 31
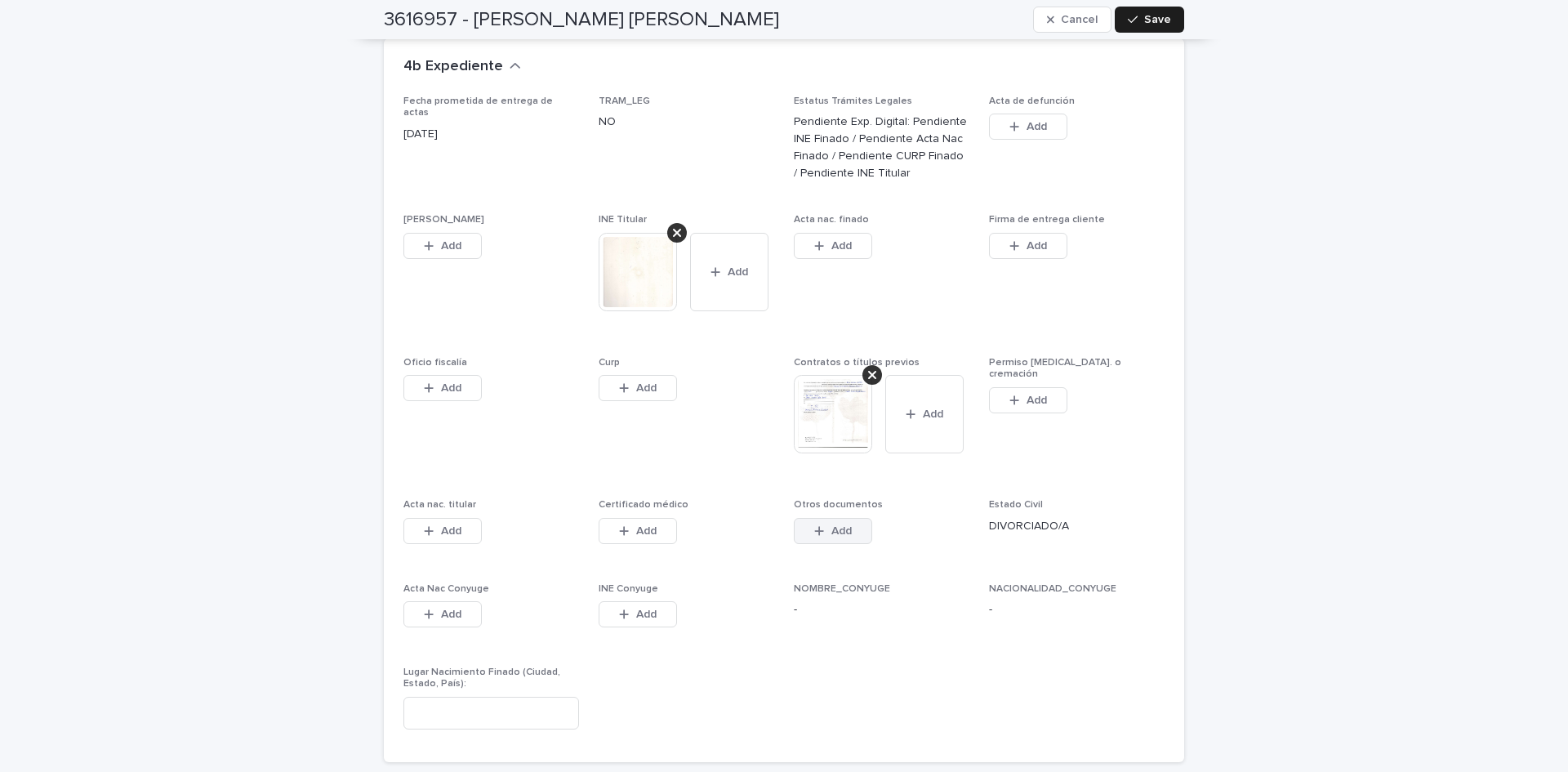
click at [839, 518] on button "Add" at bounding box center [833, 530] width 78 height 26
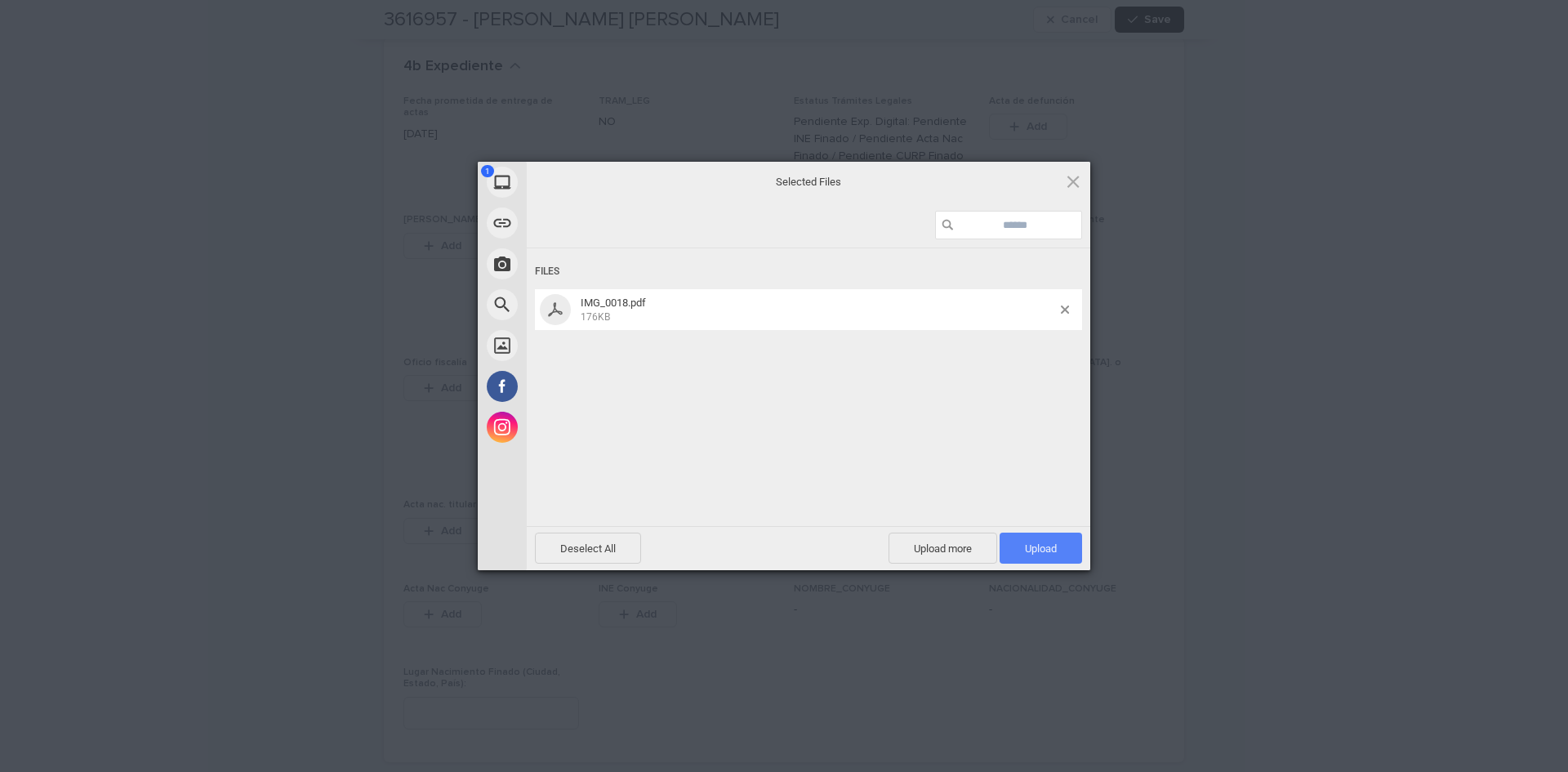
click at [1018, 536] on span "Upload 1" at bounding box center [1040, 548] width 83 height 31
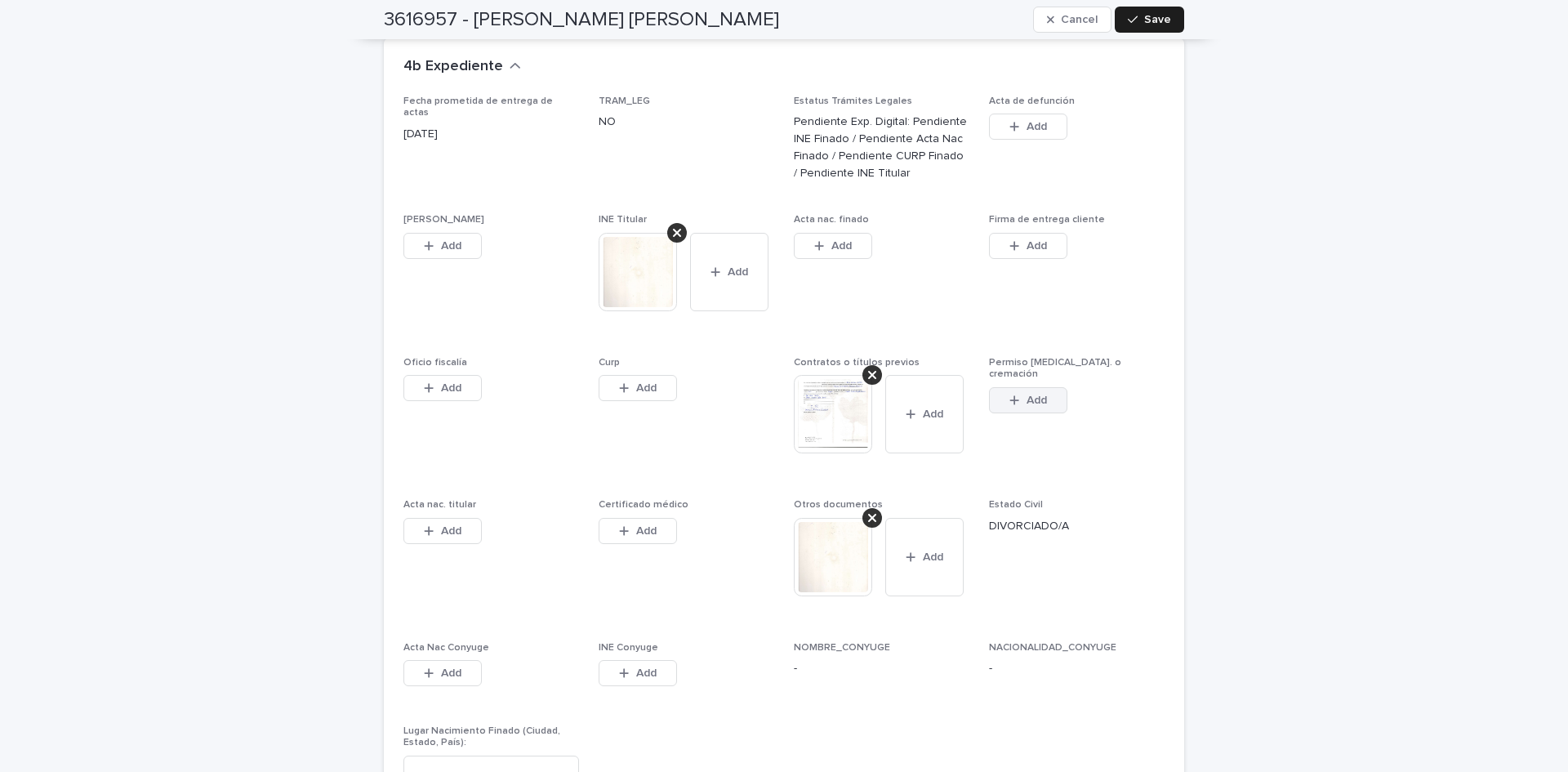
click at [1012, 395] on icon "button" at bounding box center [1014, 400] width 10 height 12
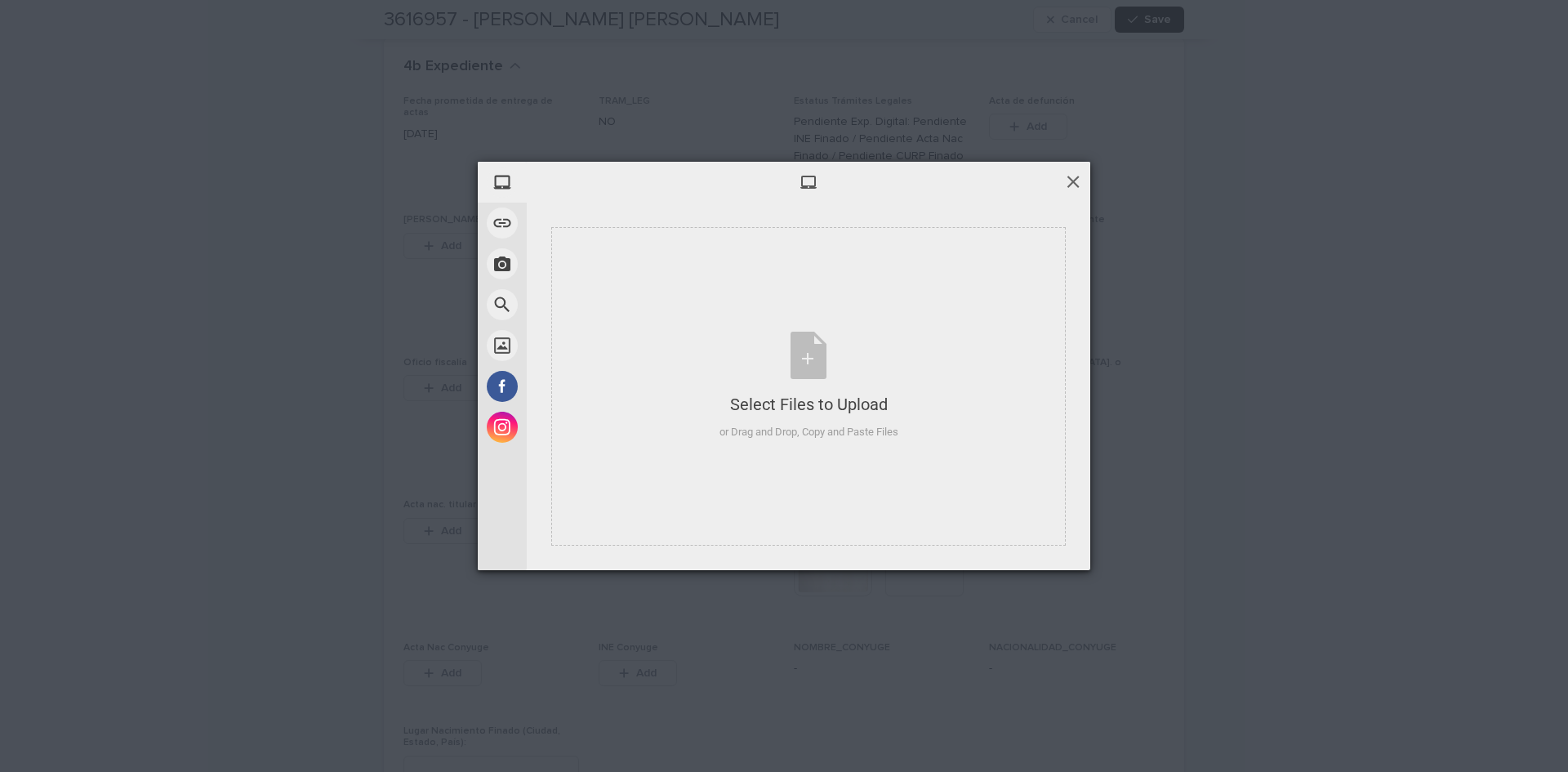
click at [1081, 185] on span at bounding box center [1073, 181] width 18 height 18
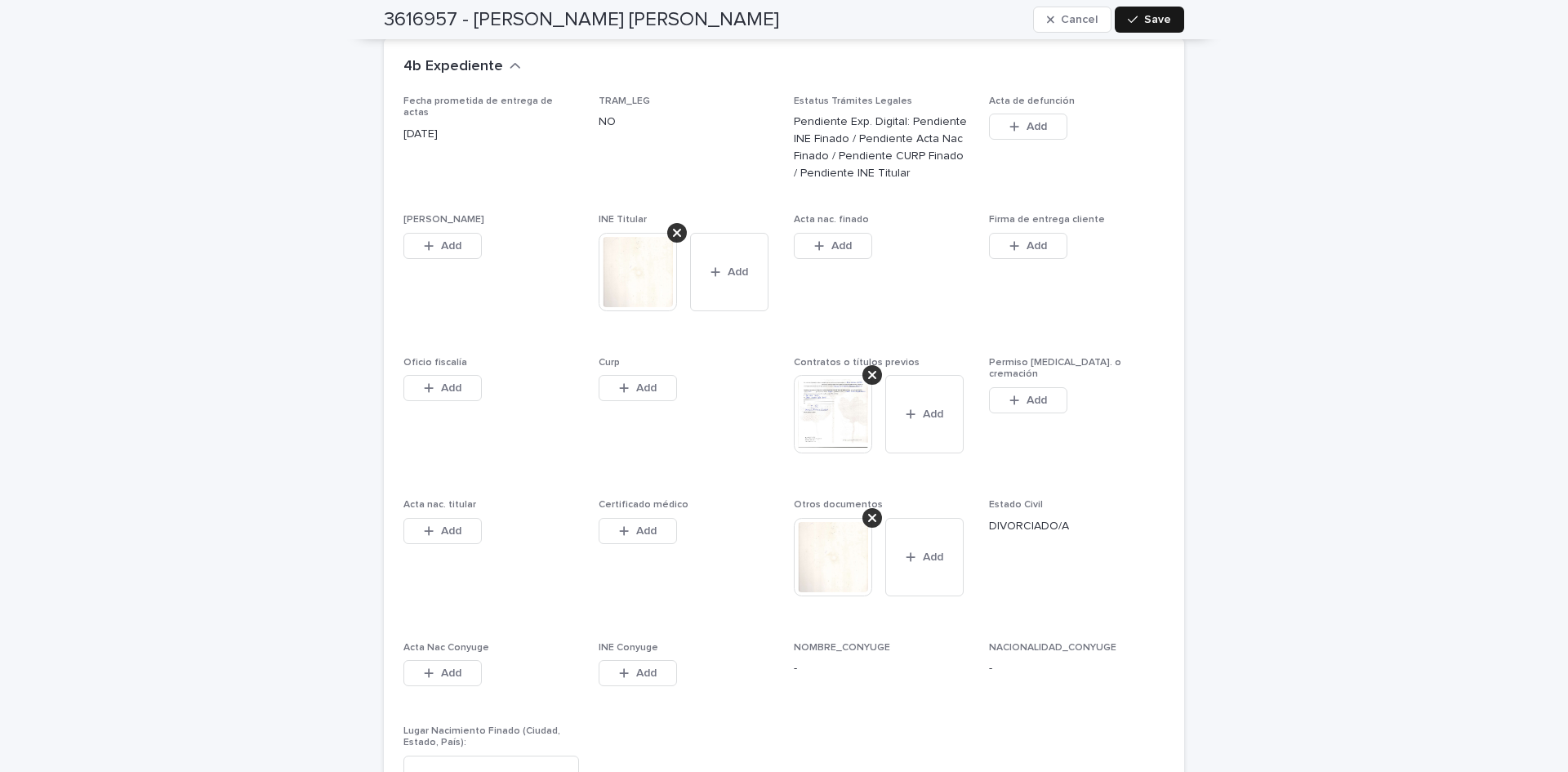
click at [1153, 16] on span "Save" at bounding box center [1158, 19] width 27 height 12
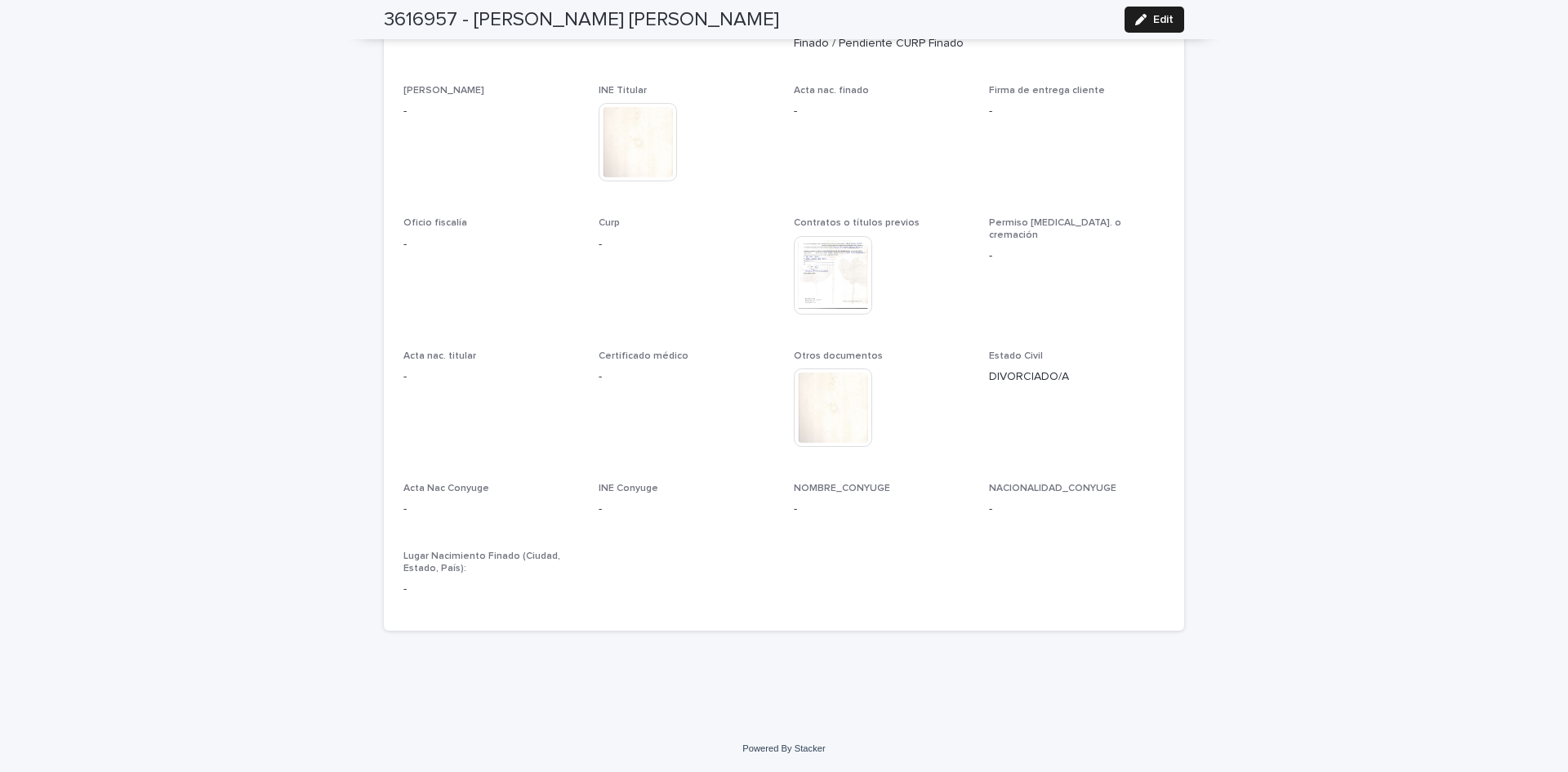
scroll to position [4172, 0]
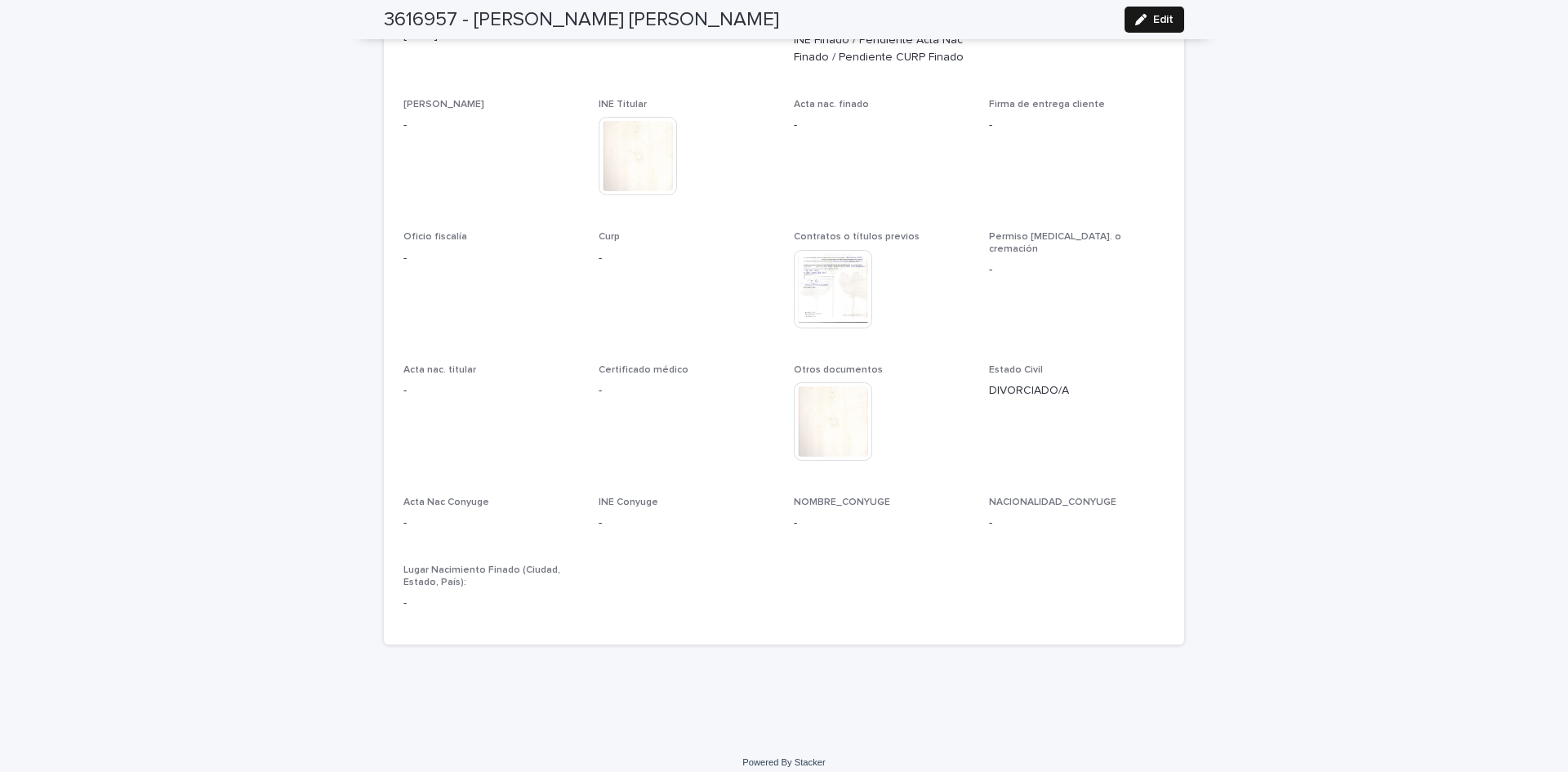
click at [1158, 26] on button "Edit" at bounding box center [1153, 19] width 59 height 26
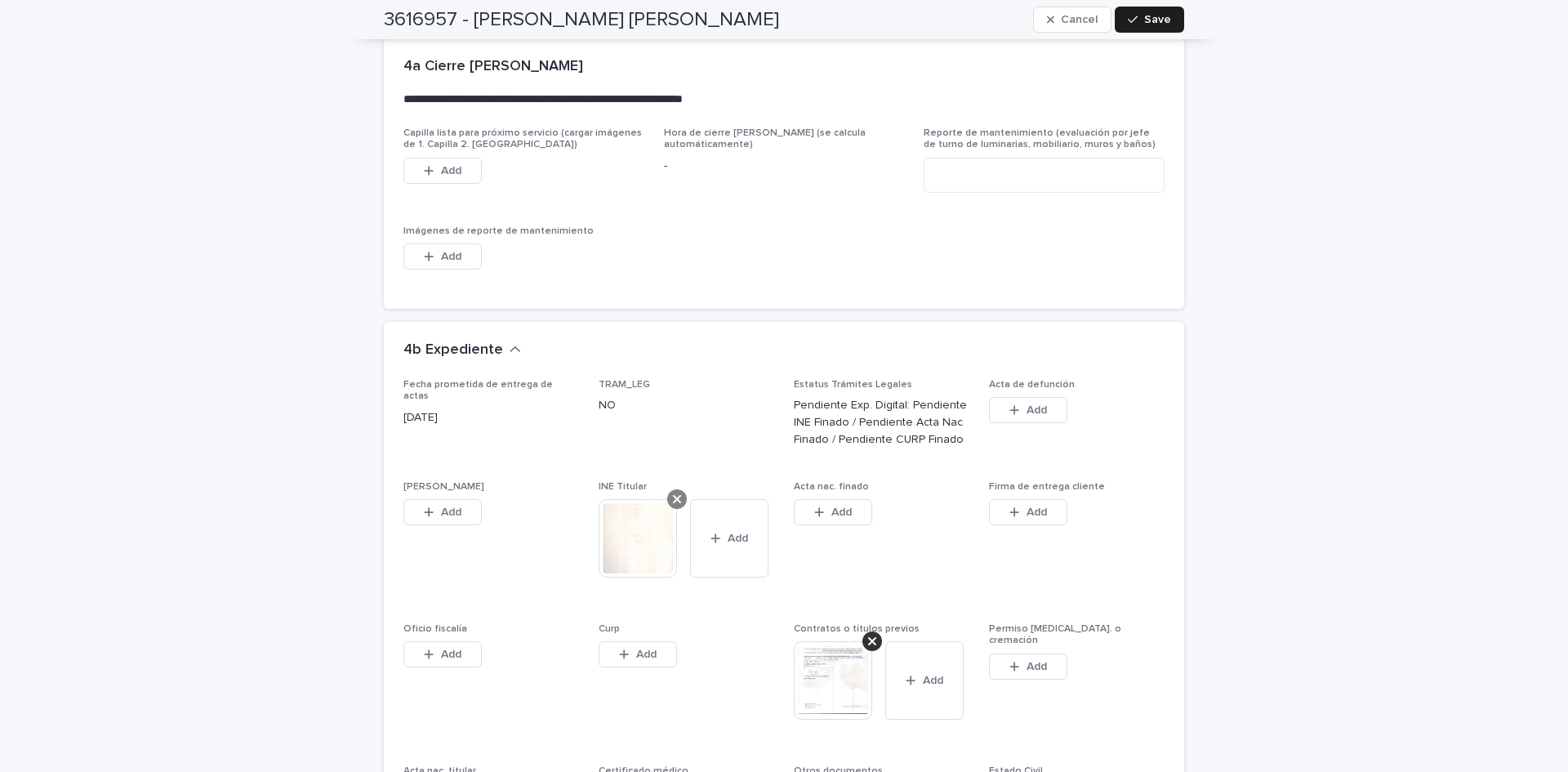
click at [673, 493] on icon at bounding box center [677, 499] width 8 height 13
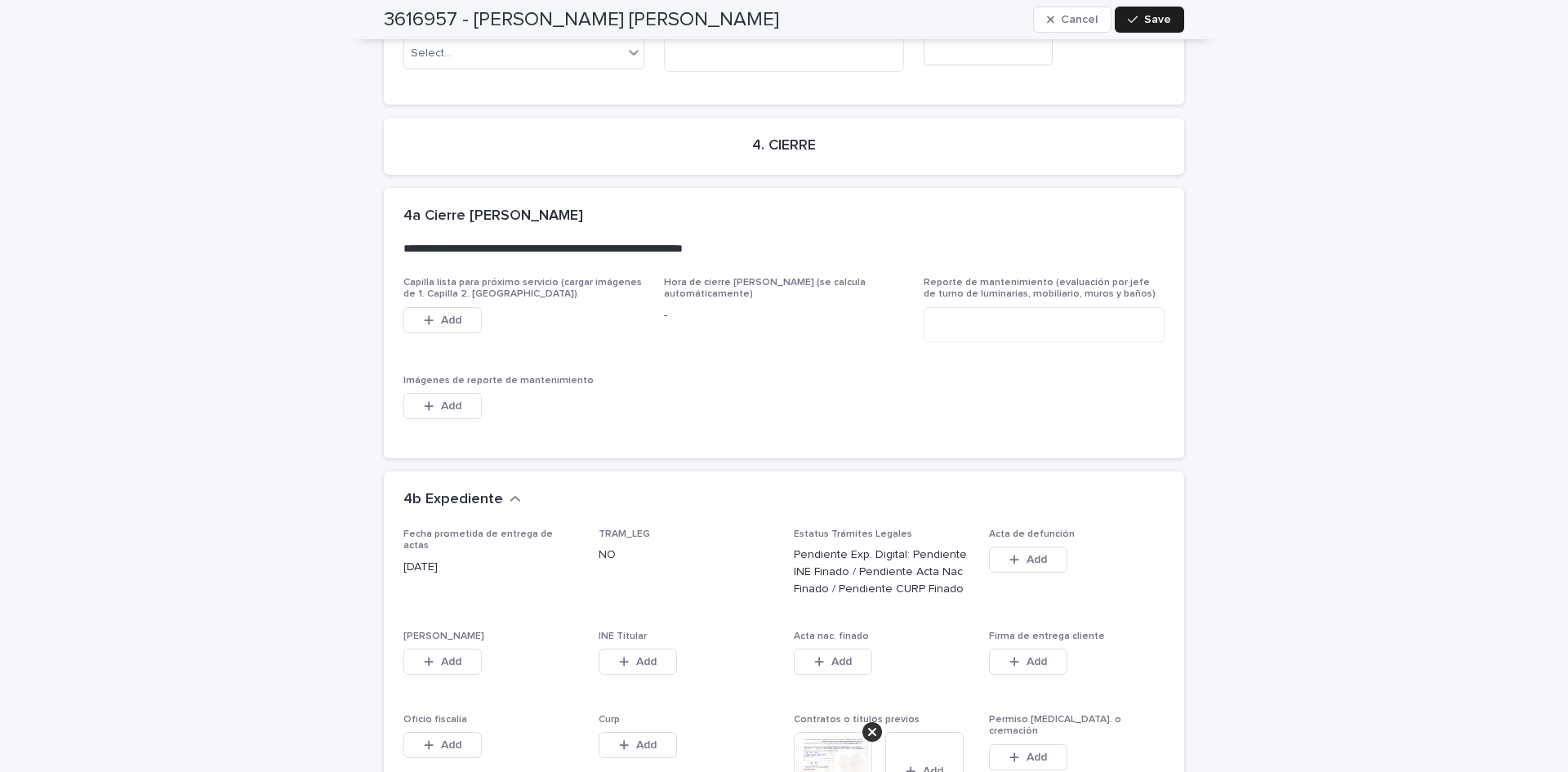
scroll to position [4555, 0]
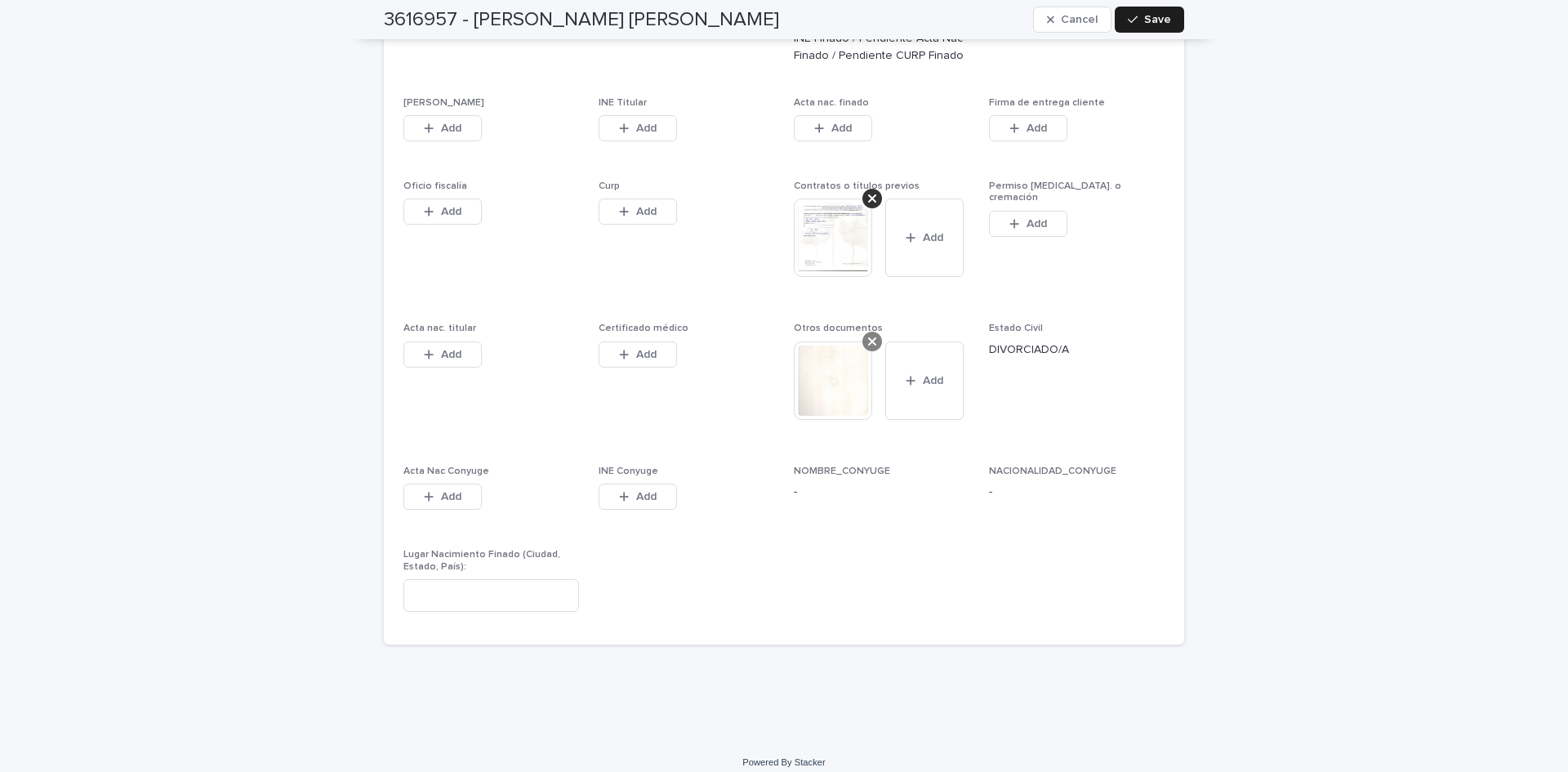
click at [861, 324] on span "Otros documentos" at bounding box center [838, 328] width 89 height 10
click at [868, 335] on icon at bounding box center [872, 342] width 8 height 13
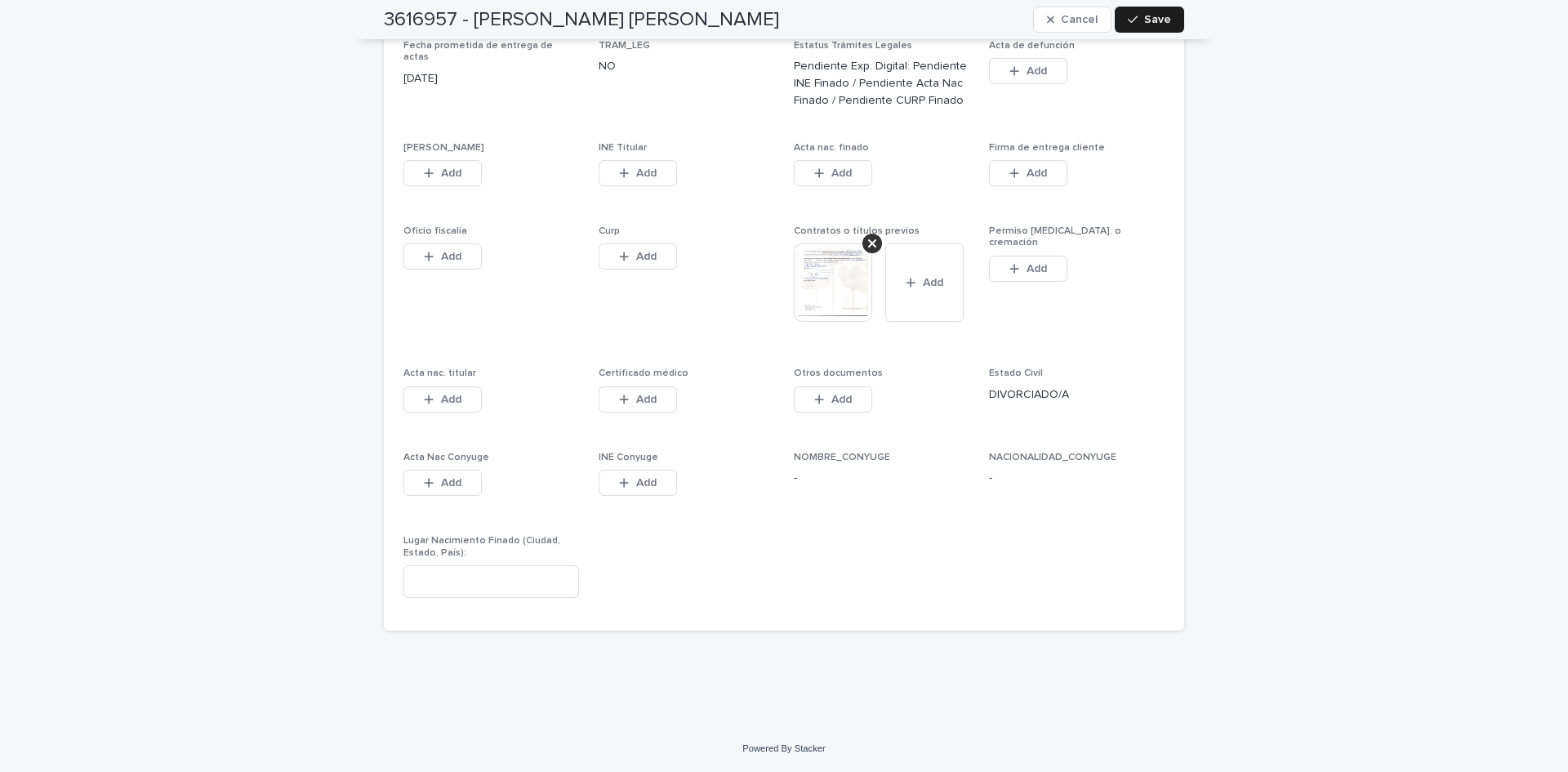
scroll to position [4497, 0]
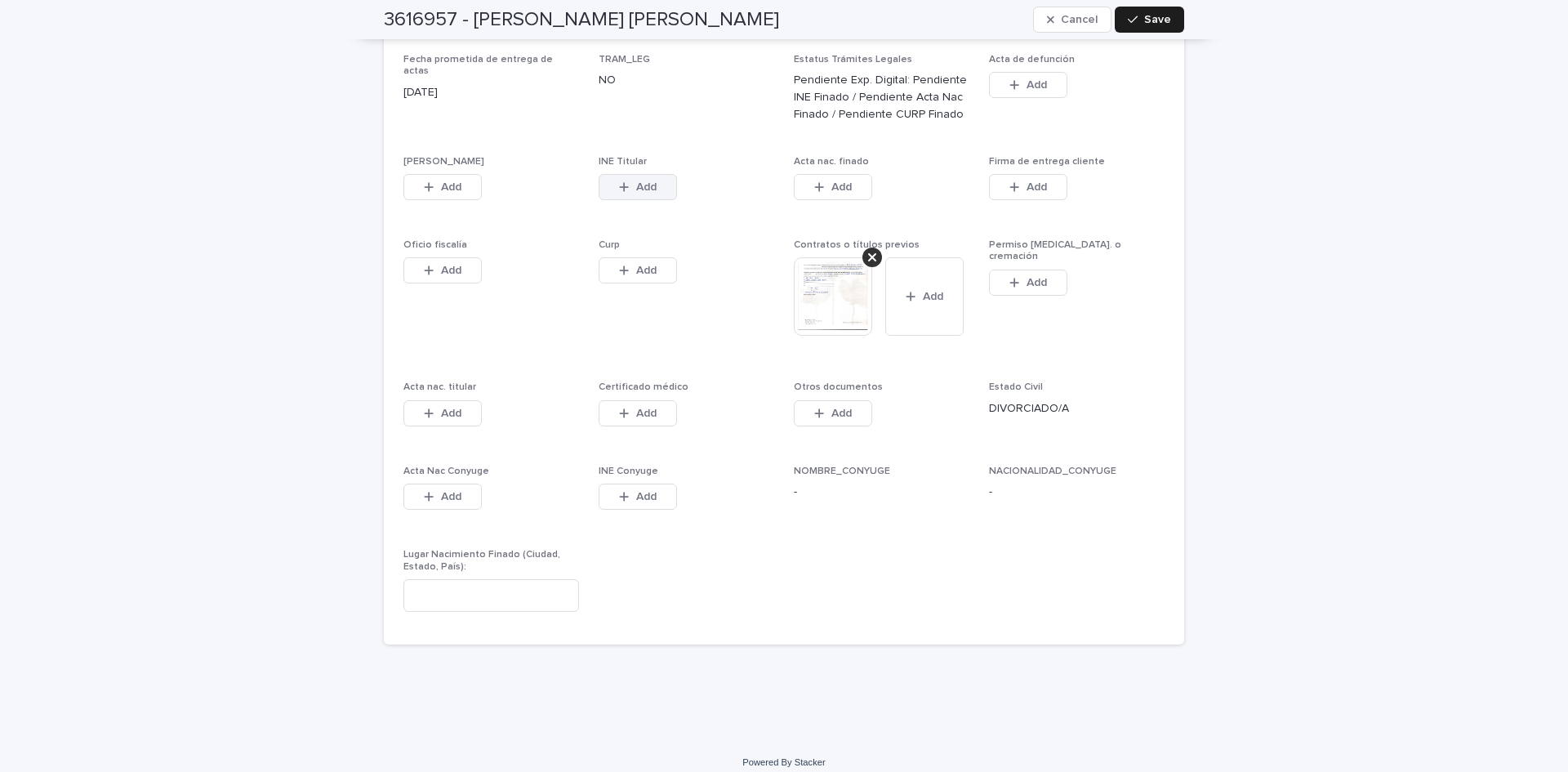
click at [636, 181] on span "Add" at bounding box center [646, 187] width 20 height 12
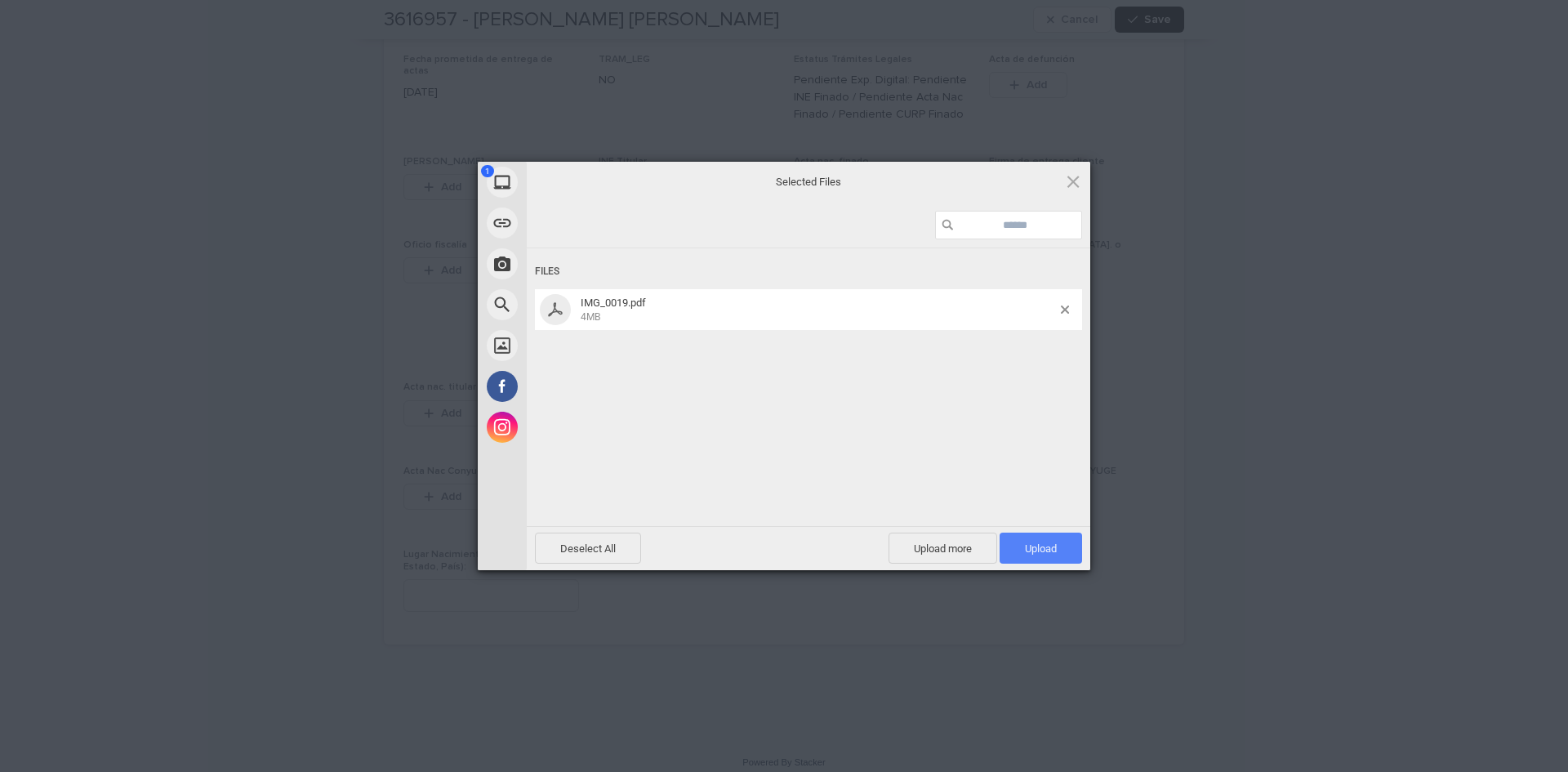
click at [1044, 548] on span "Upload 1" at bounding box center [1040, 548] width 32 height 12
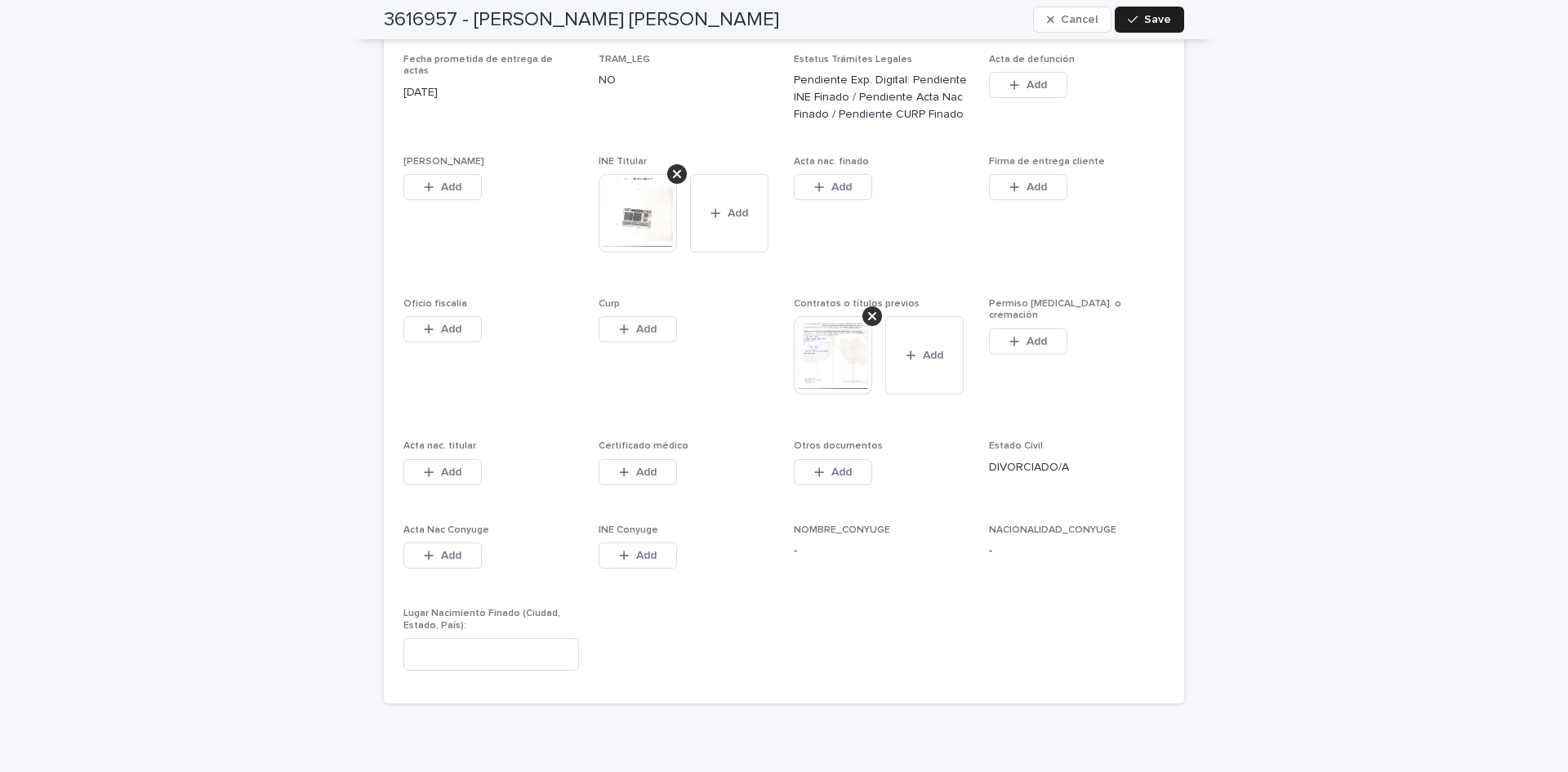
drag, startPoint x: 834, startPoint y: 450, endPoint x: 858, endPoint y: 442, distance: 25.3
click at [834, 459] on button "Add" at bounding box center [833, 472] width 78 height 26
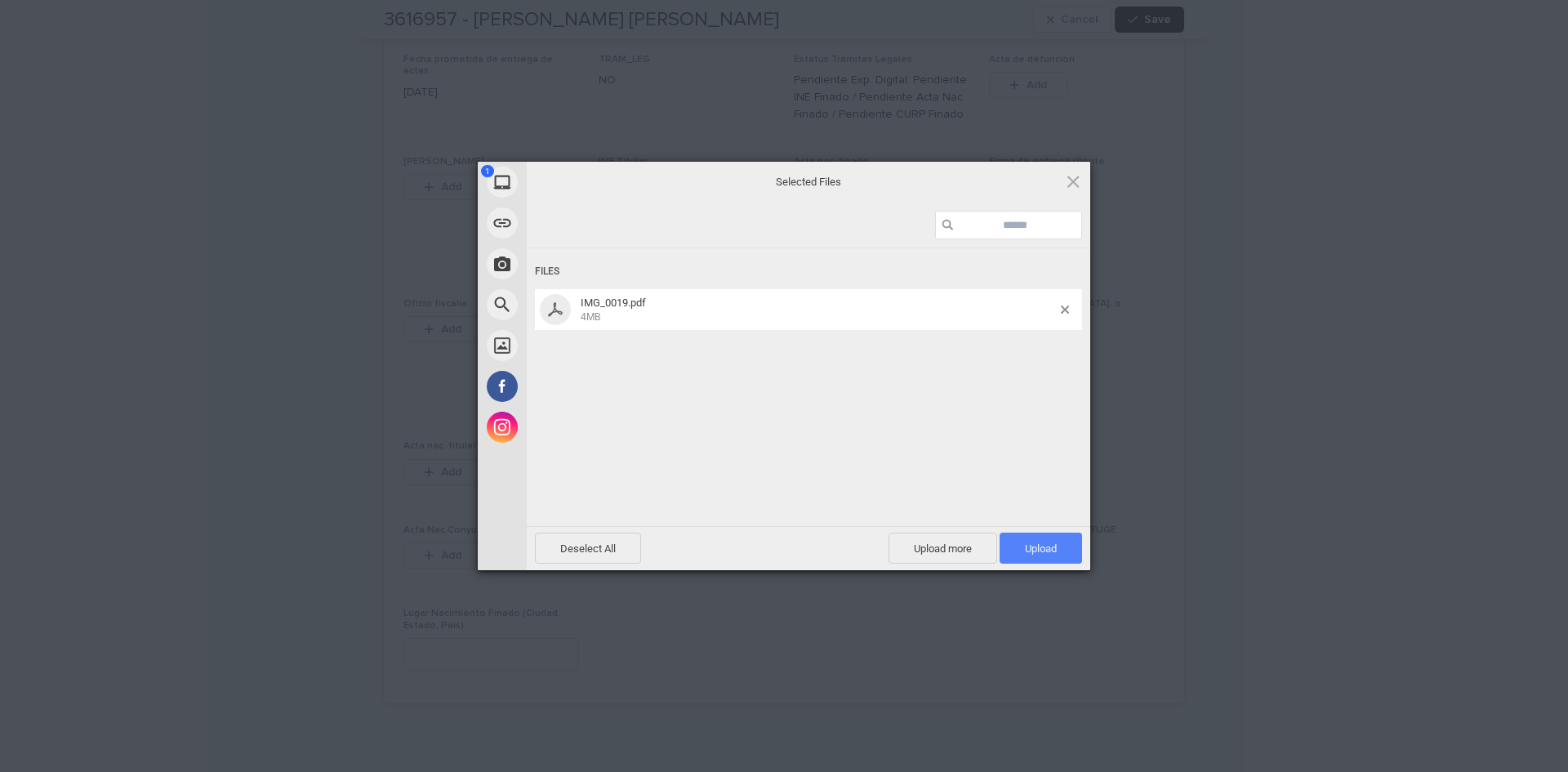
click at [1017, 540] on span "Upload 1" at bounding box center [1040, 548] width 83 height 31
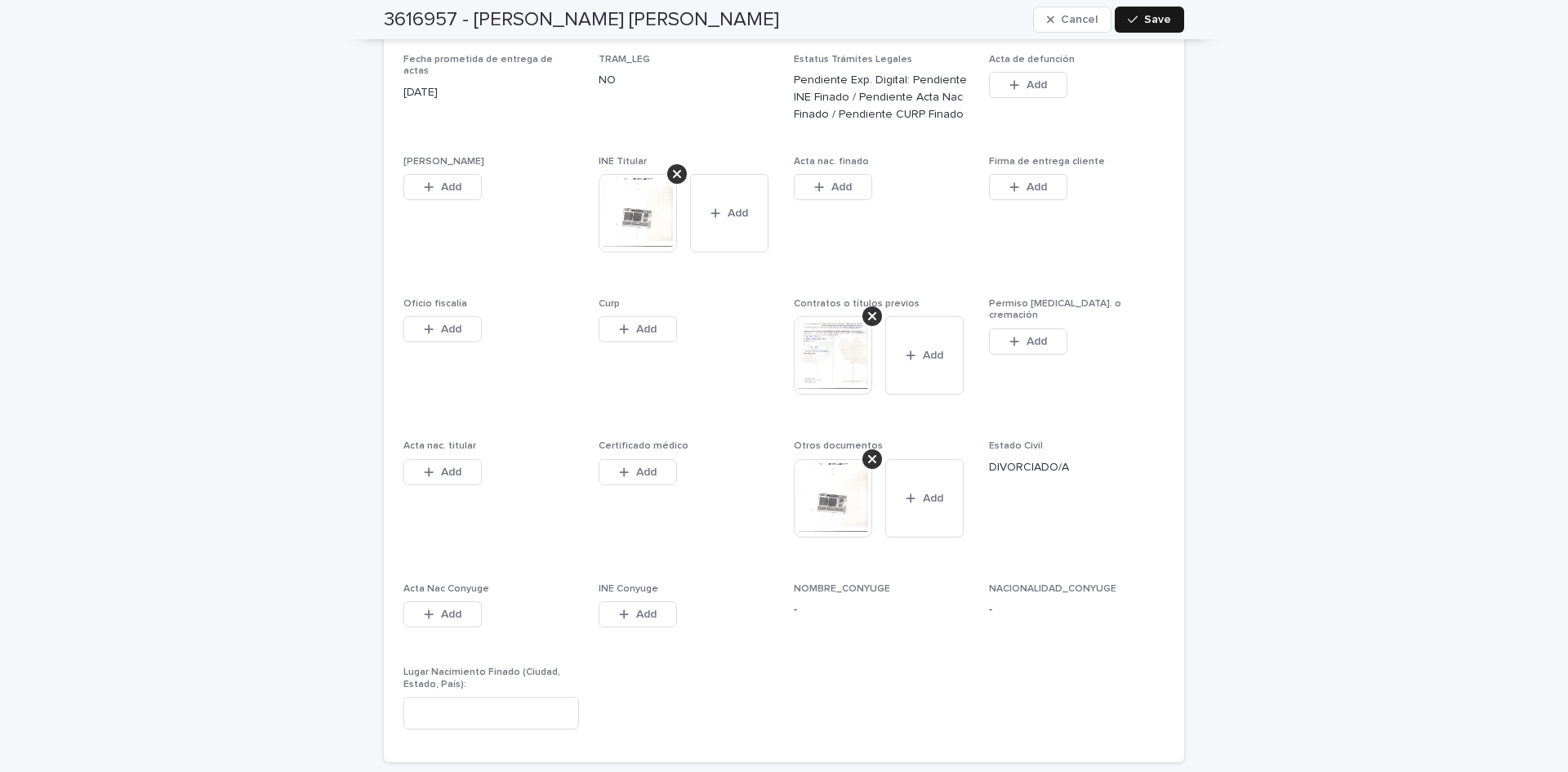
click at [1159, 24] on span "Save" at bounding box center [1158, 19] width 27 height 12
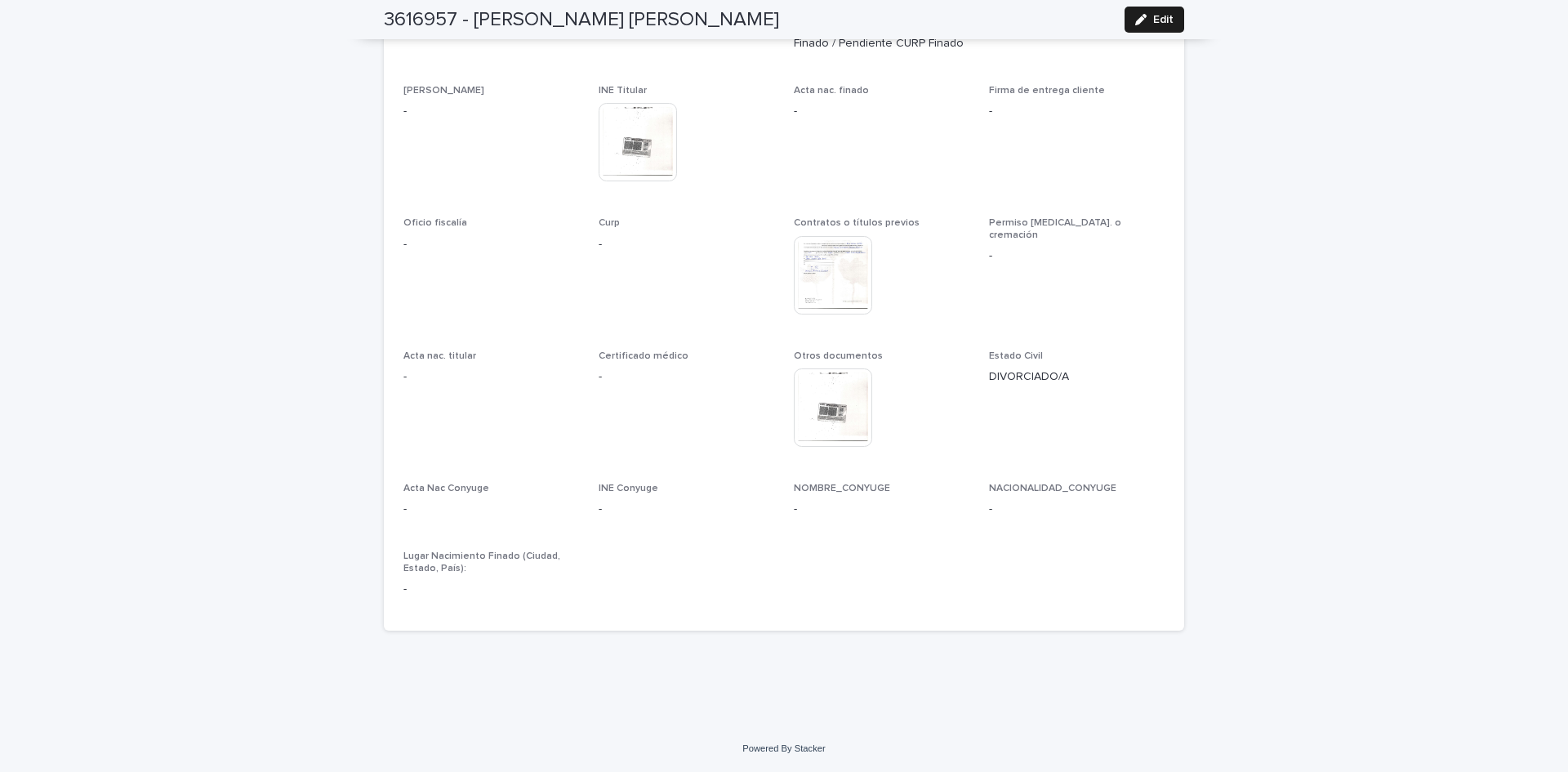
scroll to position [4172, 0]
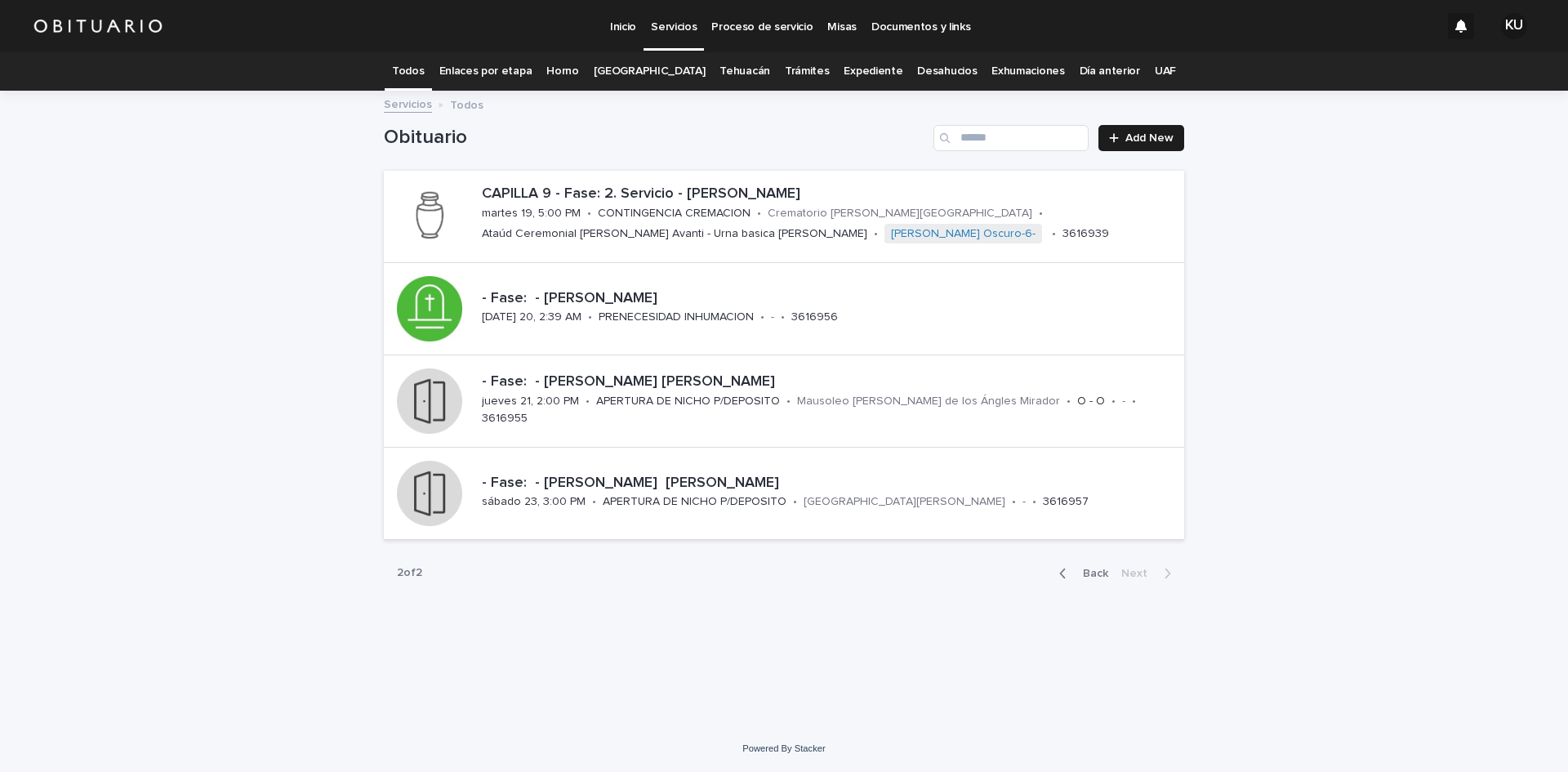
drag, startPoint x: 1068, startPoint y: 571, endPoint x: 1391, endPoint y: 554, distance: 323.4
click at [1067, 571] on icon "button" at bounding box center [1063, 573] width 7 height 15
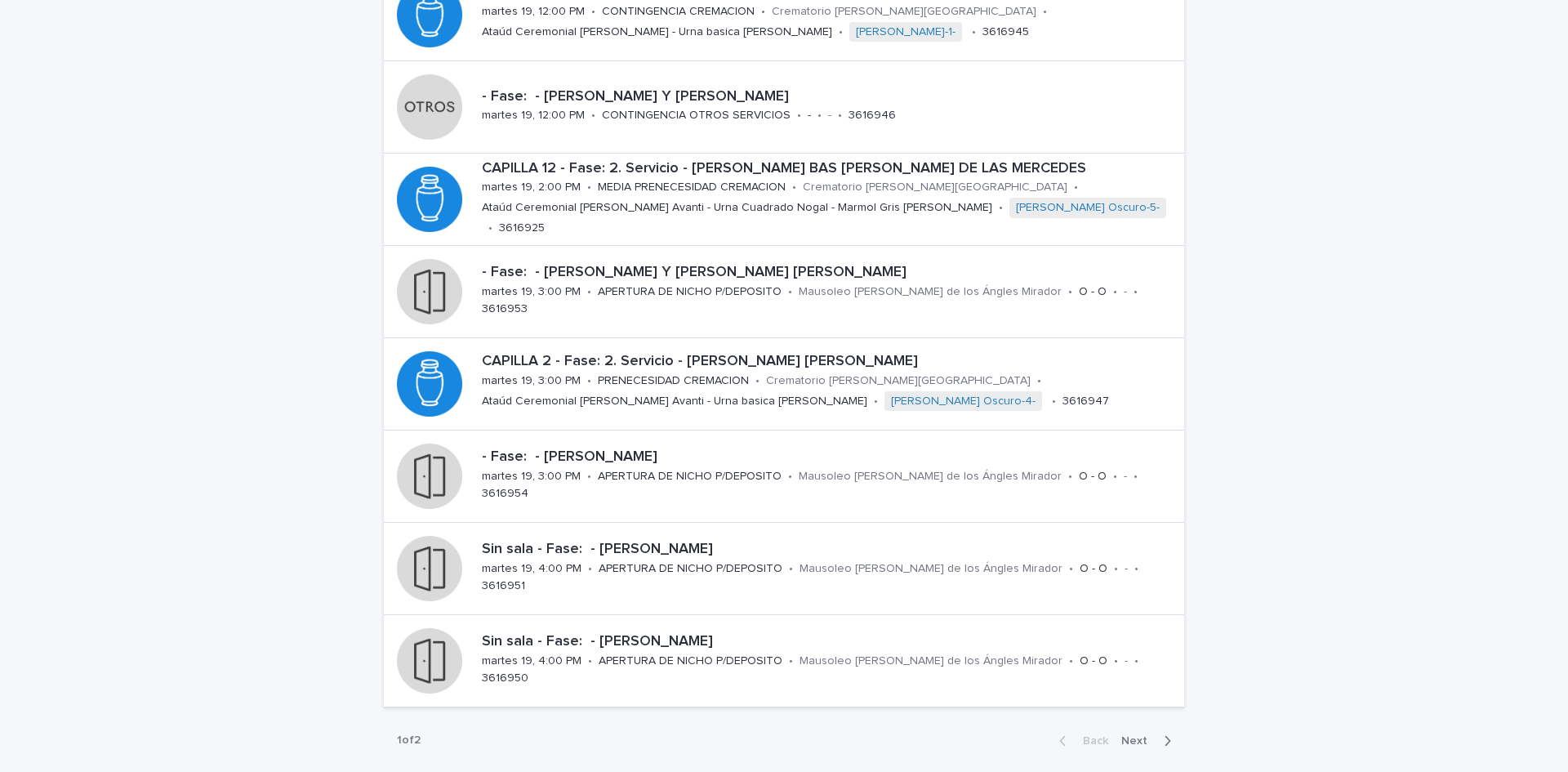
scroll to position [389, 0]
